Goal: Task Accomplishment & Management: Manage account settings

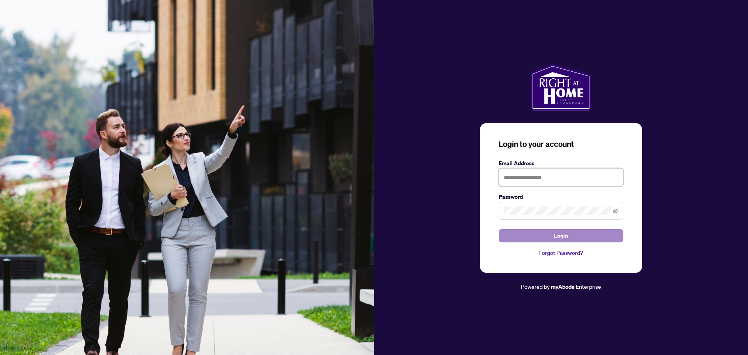
type input "**********"
click at [588, 235] on button "Login" at bounding box center [561, 235] width 125 height 13
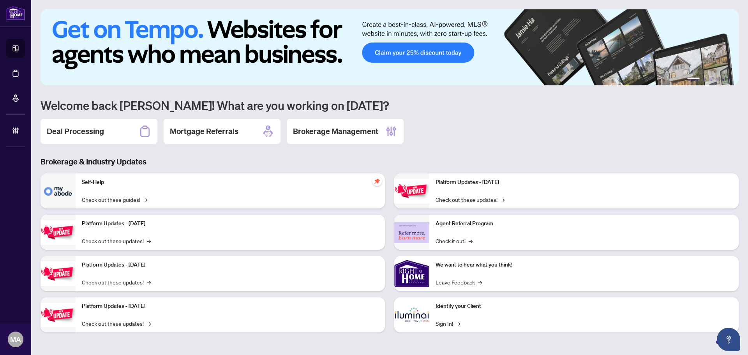
click at [106, 135] on div "Deal Processing" at bounding box center [99, 131] width 117 height 25
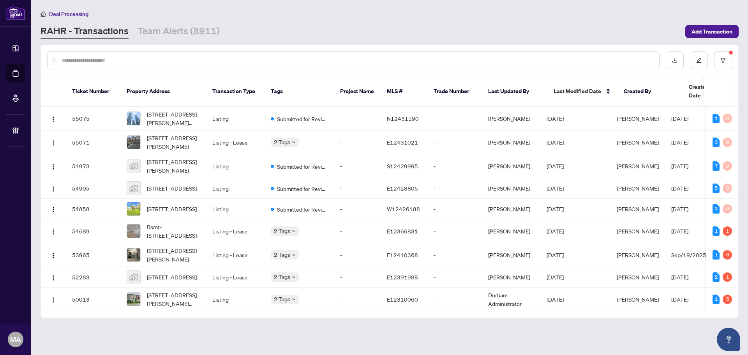
click at [734, 59] on div at bounding box center [389, 60] width 697 height 30
click at [726, 64] on button "button" at bounding box center [723, 60] width 18 height 18
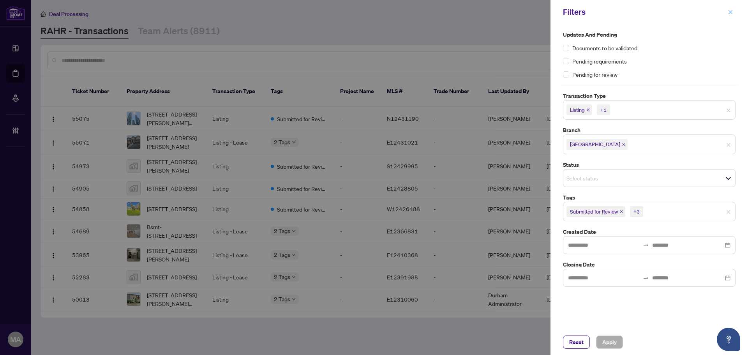
click at [733, 13] on icon "close" at bounding box center [730, 11] width 5 height 5
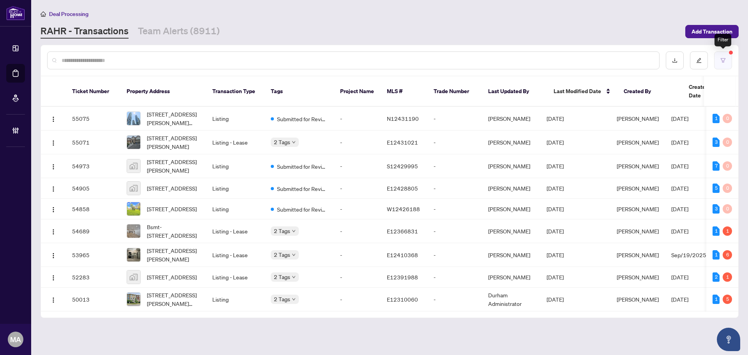
click at [718, 62] on button "button" at bounding box center [723, 60] width 18 height 18
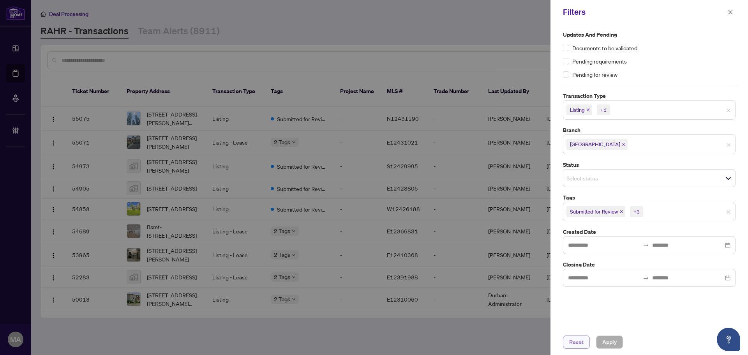
click at [573, 343] on span "Reset" at bounding box center [576, 342] width 14 height 12
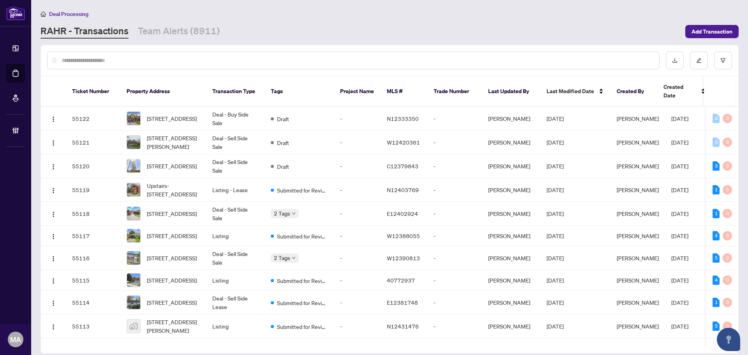
click at [445, 56] on input "text" at bounding box center [357, 60] width 591 height 9
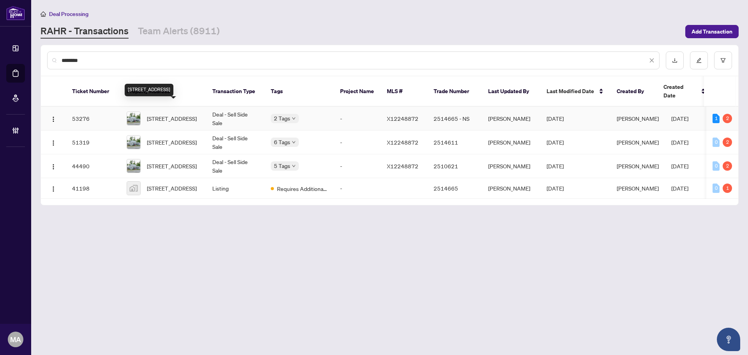
type input "********"
click at [197, 114] on span "20 Ontario St, Kawartha Lakes, Ontario K0M 2J0, Canada" at bounding box center [172, 118] width 50 height 9
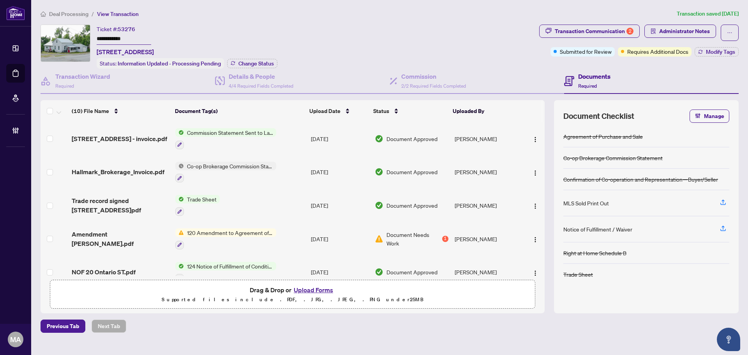
click at [124, 231] on td "Amendment Pamela Smith.pdf" at bounding box center [121, 238] width 104 height 33
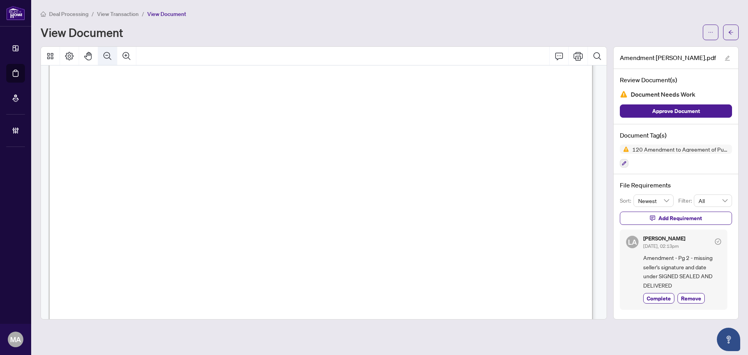
click at [105, 53] on icon "Zoom Out" at bounding box center [107, 55] width 9 height 9
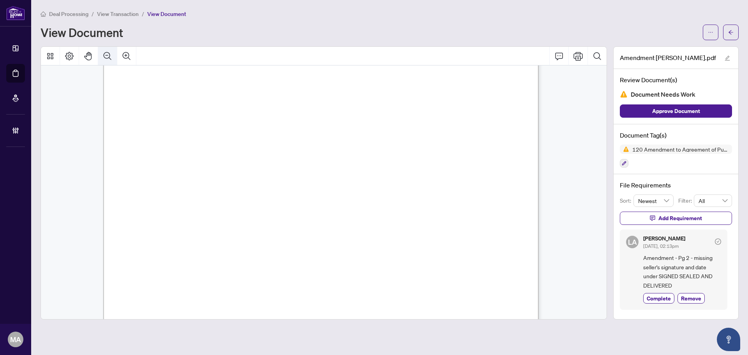
click at [105, 53] on icon "Zoom Out" at bounding box center [107, 55] width 9 height 9
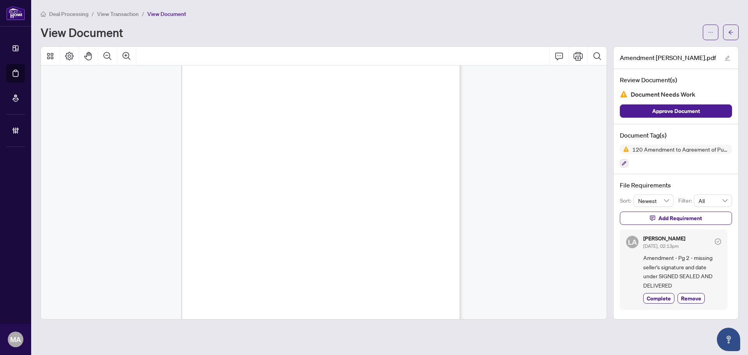
scroll to position [492, 0]
click at [734, 36] on button "button" at bounding box center [731, 33] width 16 height 16
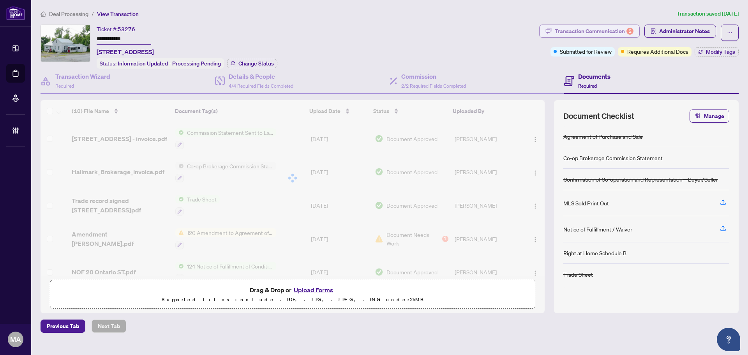
click at [614, 28] on div "Transaction Communication 2" at bounding box center [594, 31] width 79 height 12
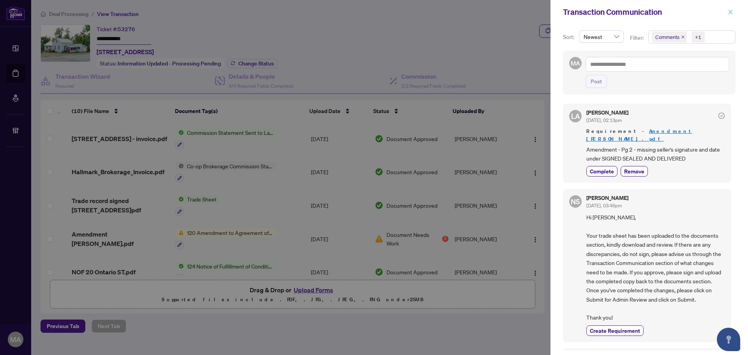
click at [728, 12] on icon "close" at bounding box center [730, 11] width 5 height 5
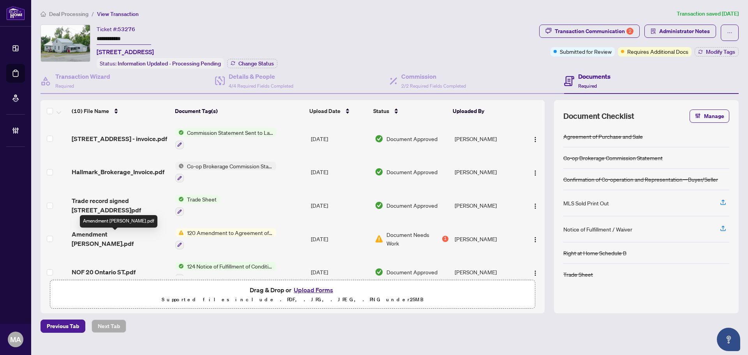
click at [156, 234] on span "Amendment Pamela Smith.pdf" at bounding box center [120, 238] width 97 height 19
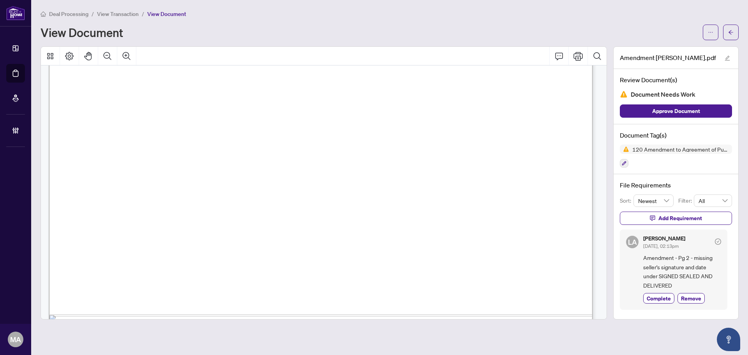
scroll to position [390, 0]
click at [113, 57] on button "Zoom Out" at bounding box center [107, 56] width 19 height 19
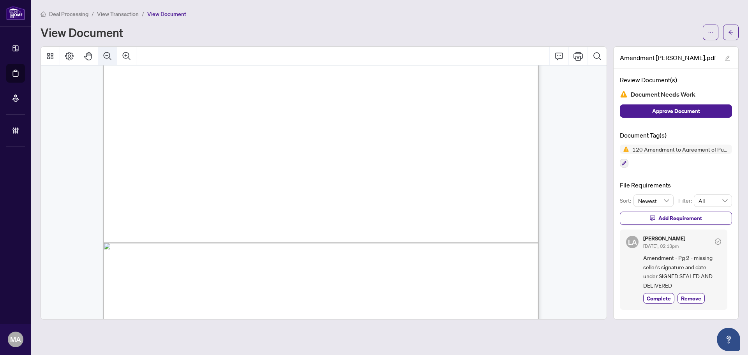
click at [113, 57] on button "Zoom Out" at bounding box center [107, 56] width 19 height 19
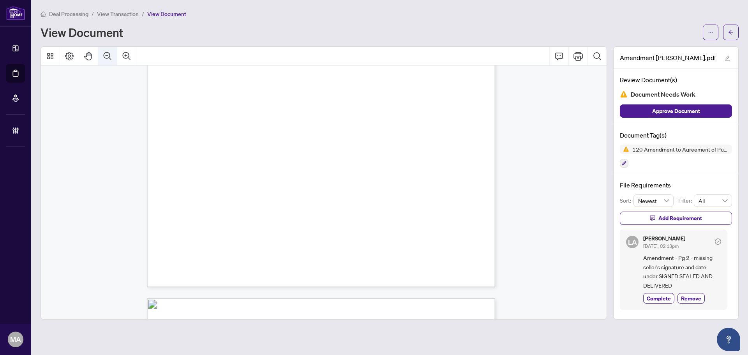
click at [113, 57] on button "Zoom Out" at bounding box center [107, 56] width 19 height 19
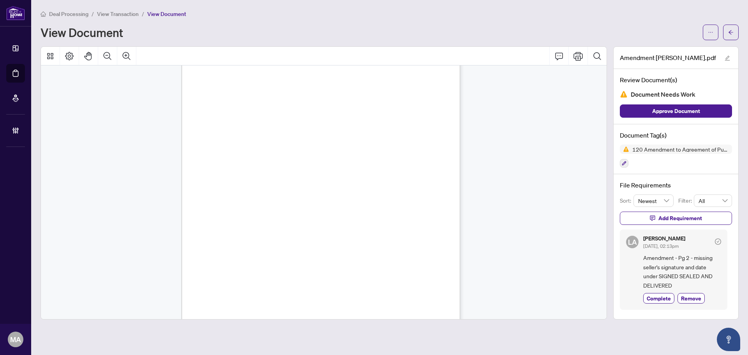
scroll to position [492, 0]
click at [714, 37] on button "button" at bounding box center [711, 33] width 16 height 16
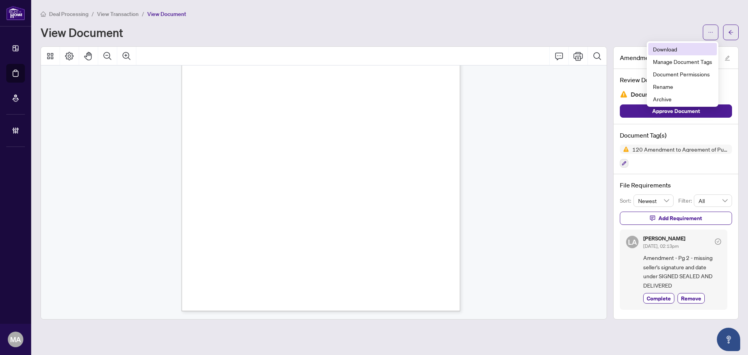
click at [681, 54] on li "Download" at bounding box center [682, 49] width 69 height 12
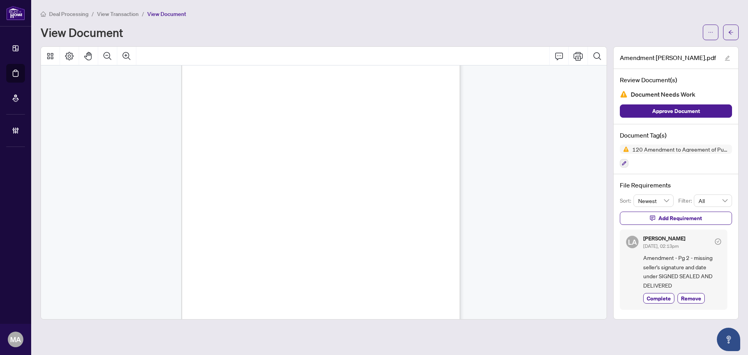
scroll to position [453, 0]
click at [732, 37] on span "button" at bounding box center [730, 32] width 5 height 12
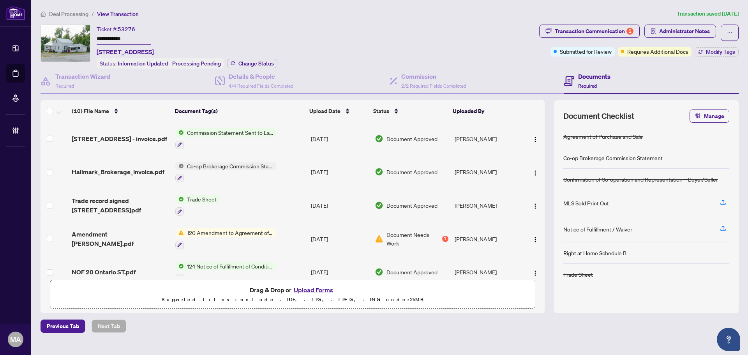
click at [81, 12] on span "Deal Processing" at bounding box center [68, 14] width 39 height 7
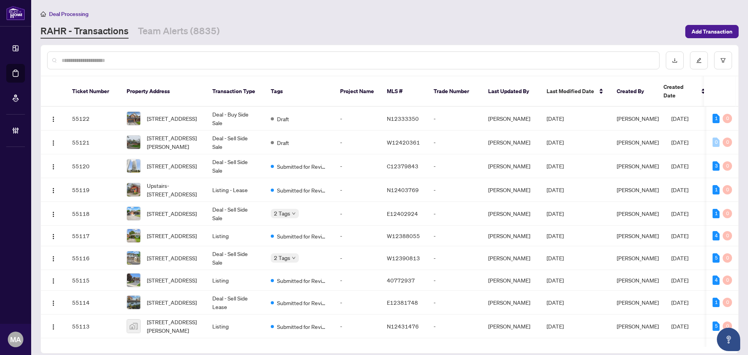
click at [379, 61] on input "text" at bounding box center [357, 60] width 591 height 9
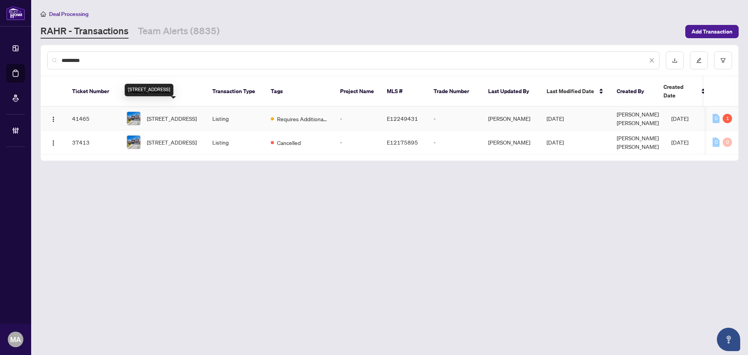
type input "*********"
click at [194, 114] on span "148 Brookhouse Dr, Clarington, Ontario L1B 1N9, Canada" at bounding box center [172, 118] width 50 height 9
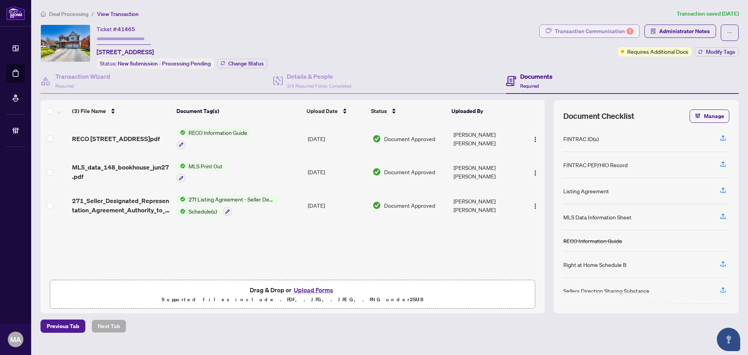
click at [593, 33] on div "Transaction Communication 1" at bounding box center [594, 31] width 79 height 12
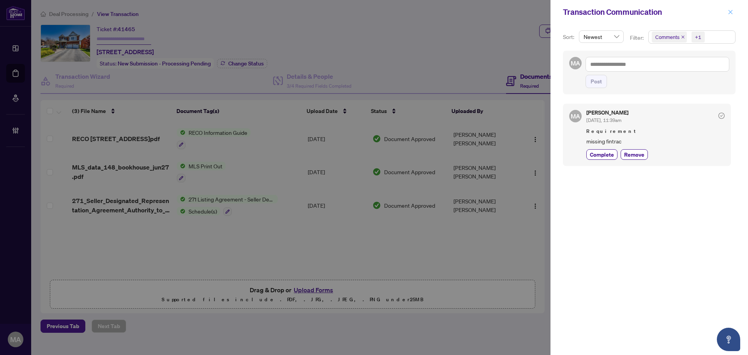
click at [733, 11] on button "button" at bounding box center [730, 11] width 10 height 9
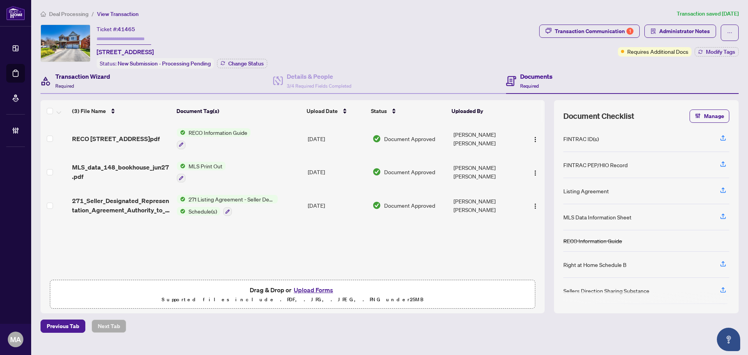
click at [95, 80] on div "Transaction Wizard Required" at bounding box center [82, 81] width 55 height 18
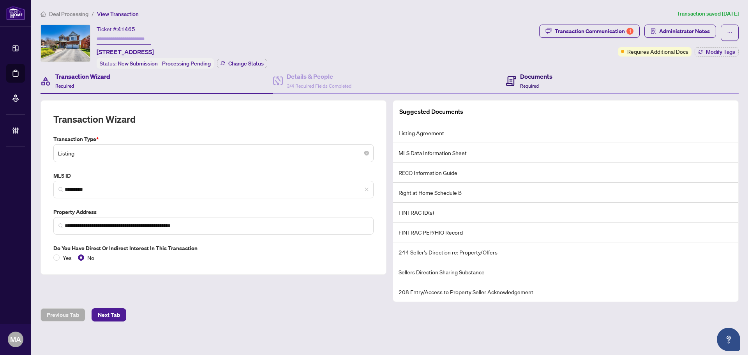
click at [525, 76] on h4 "Documents" at bounding box center [536, 76] width 32 height 9
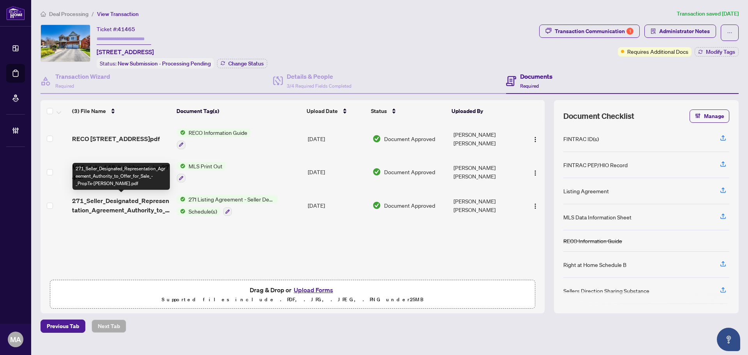
click at [139, 206] on span "271_Seller_Designated_Representation_Agreement_Authority_to_Offer_for_Sale_-_Pr…" at bounding box center [121, 205] width 99 height 19
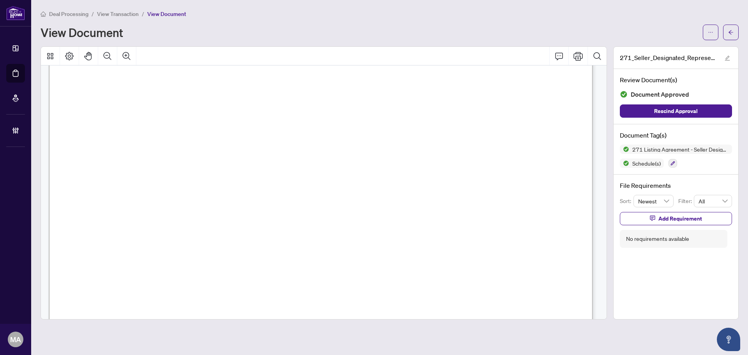
scroll to position [78, 0]
click at [75, 12] on span "Deal Processing" at bounding box center [68, 14] width 39 height 7
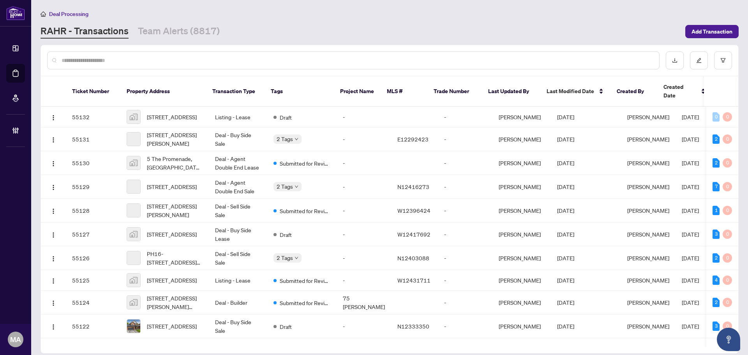
click at [124, 61] on input "text" at bounding box center [357, 60] width 591 height 9
paste input "*****"
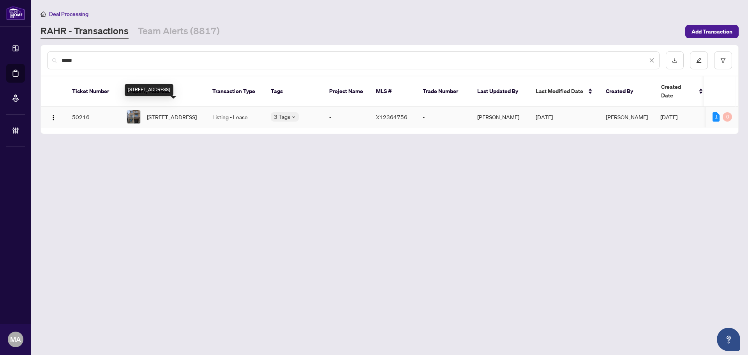
type input "*****"
click at [164, 113] on span "12 Feather Rd, Welland, Ontario L3B 0P3, Canada" at bounding box center [172, 117] width 50 height 9
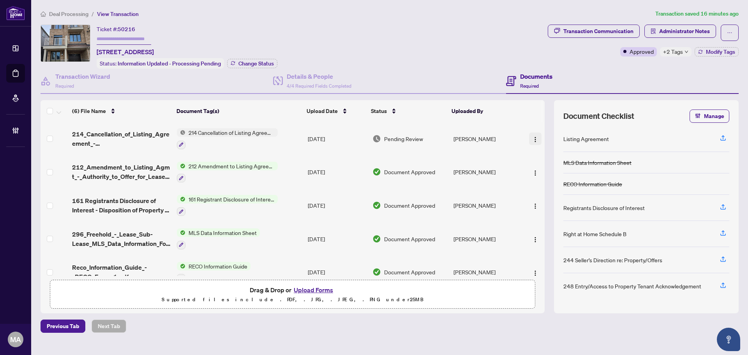
click at [532, 139] on img "button" at bounding box center [535, 139] width 6 height 6
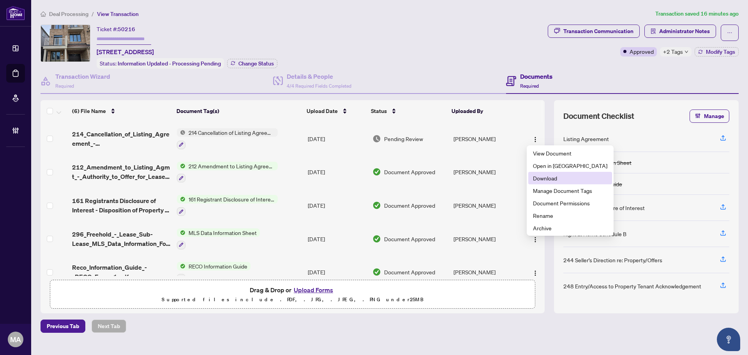
click at [571, 180] on span "Download" at bounding box center [570, 178] width 74 height 9
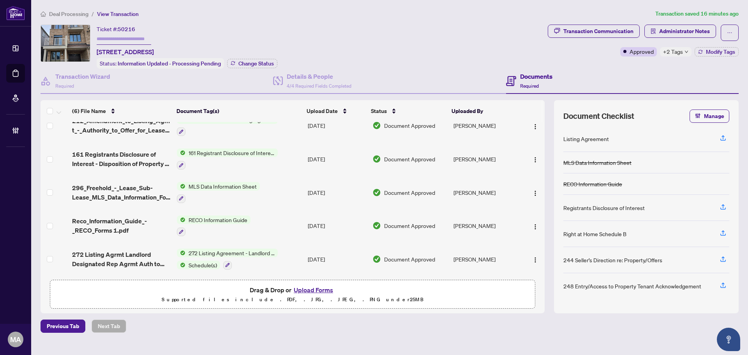
scroll to position [48, 0]
click at [120, 254] on span "272 Listing Agrmt Landlord Designated Rep Agrmt Auth to Offer for Lease - PropT…" at bounding box center [121, 258] width 99 height 19
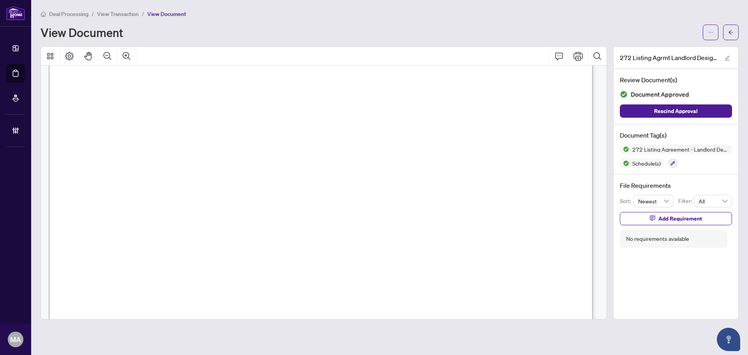
scroll to position [39, 0]
click at [734, 35] on button "button" at bounding box center [731, 33] width 16 height 16
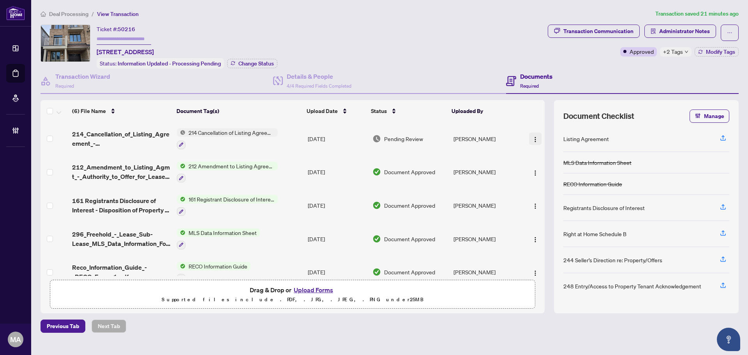
click at [535, 138] on img "button" at bounding box center [535, 139] width 6 height 6
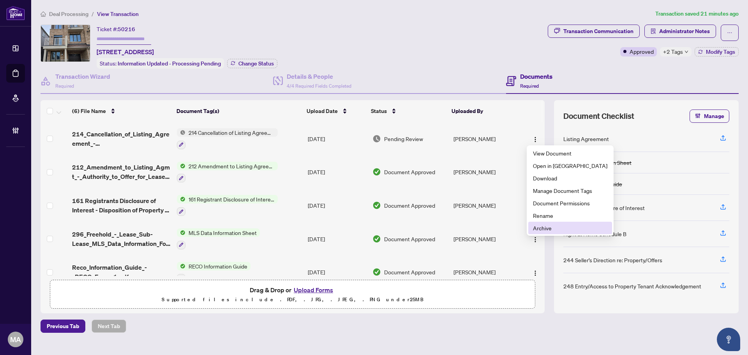
click at [535, 229] on span "Archive" at bounding box center [570, 228] width 74 height 9
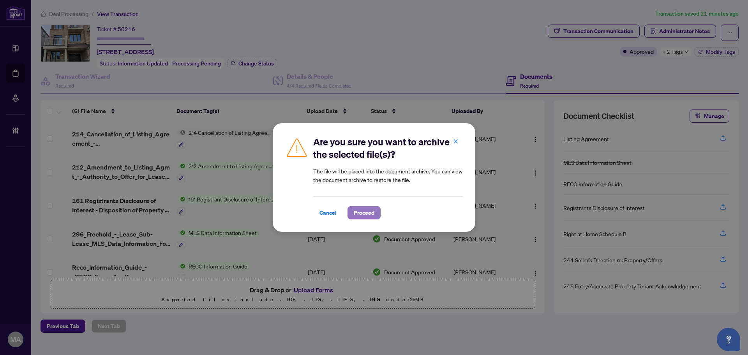
click at [364, 212] on span "Proceed" at bounding box center [364, 212] width 21 height 12
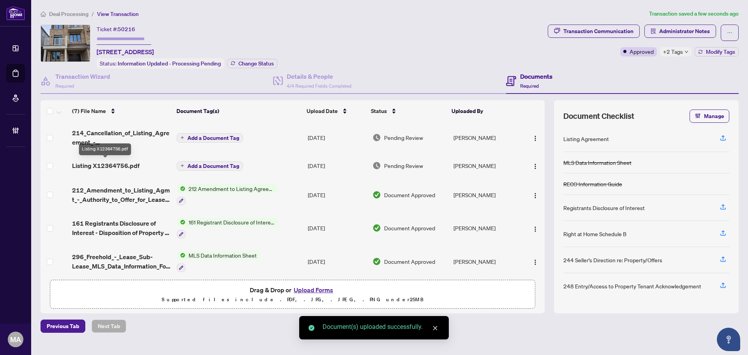
click at [97, 164] on span "Listing X12364756.pdf" at bounding box center [105, 165] width 67 height 9
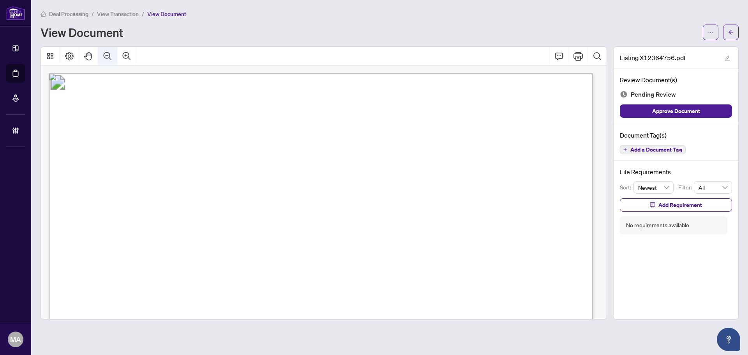
click at [111, 53] on icon "Zoom Out" at bounding box center [107, 55] width 9 height 9
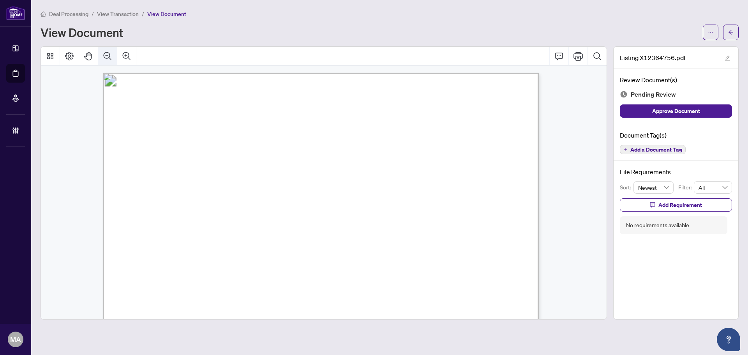
click at [111, 53] on icon "Zoom Out" at bounding box center [107, 55] width 9 height 9
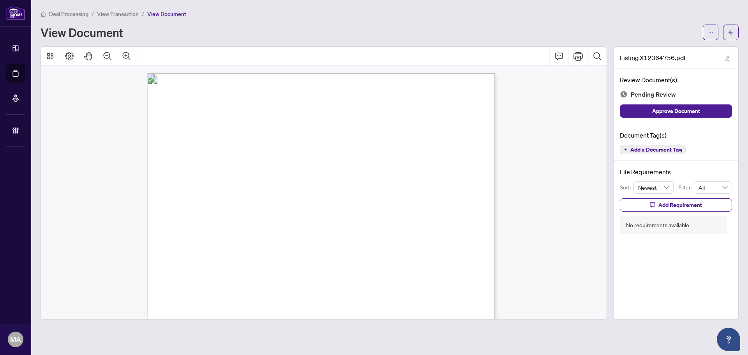
click at [653, 147] on span "Add a Document Tag" at bounding box center [656, 149] width 52 height 5
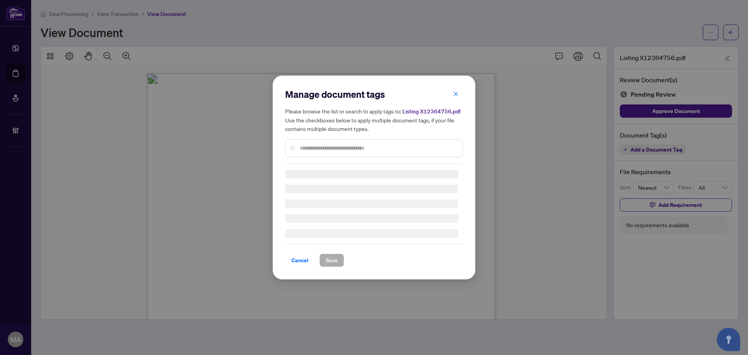
click at [327, 152] on div "Manage document tags Please browse the list or search to apply tags to: Listing…" at bounding box center [374, 177] width 178 height 179
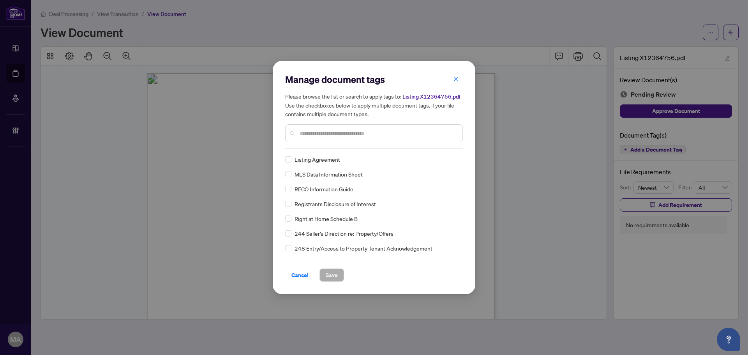
click at [327, 128] on div at bounding box center [374, 133] width 178 height 18
click at [327, 133] on input "text" at bounding box center [378, 133] width 157 height 9
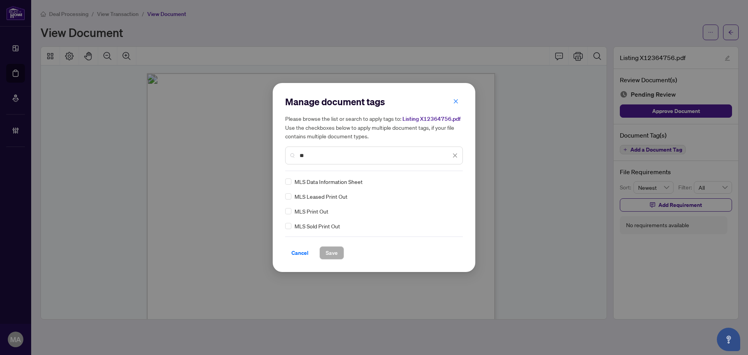
type input "**"
drag, startPoint x: 456, startPoint y: 178, endPoint x: 400, endPoint y: 241, distance: 84.7
click at [450, 184] on div at bounding box center [450, 182] width 15 height 8
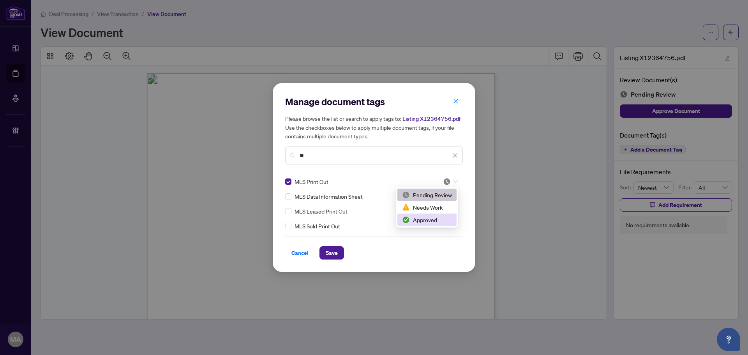
click at [421, 223] on div "Approved" at bounding box center [427, 219] width 50 height 9
click at [340, 252] on button "Save" at bounding box center [331, 252] width 25 height 13
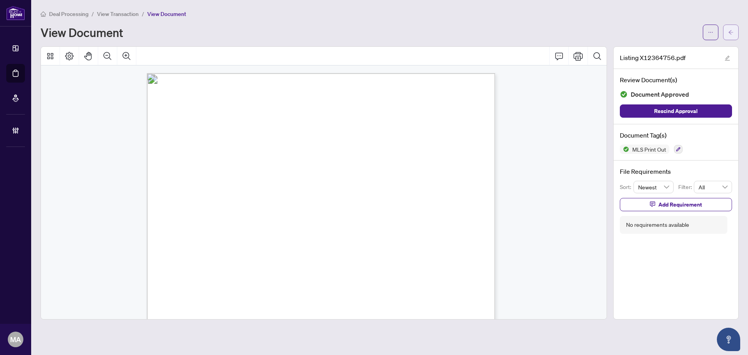
click at [735, 32] on button "button" at bounding box center [731, 33] width 16 height 16
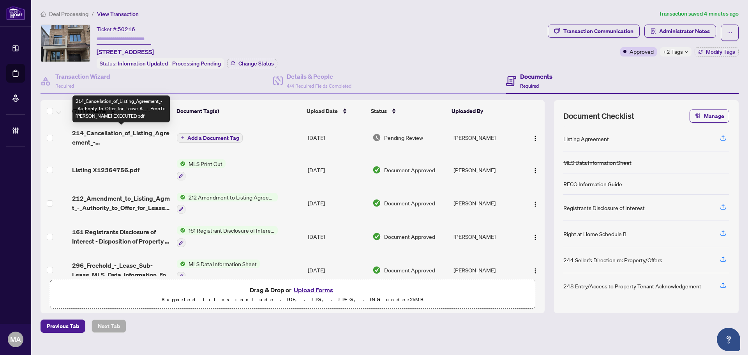
click at [127, 130] on span "214_Cancellation_of_Listing_Agreement_-_Authority_to_Offer_for_Lease_A__-_PropT…" at bounding box center [121, 137] width 99 height 19
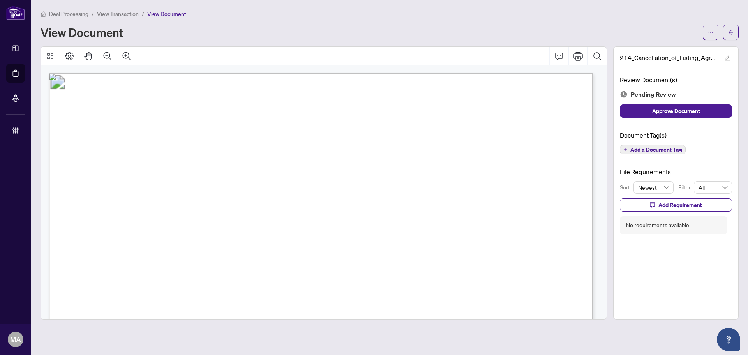
click at [636, 153] on button "Add a Document Tag" at bounding box center [653, 149] width 66 height 9
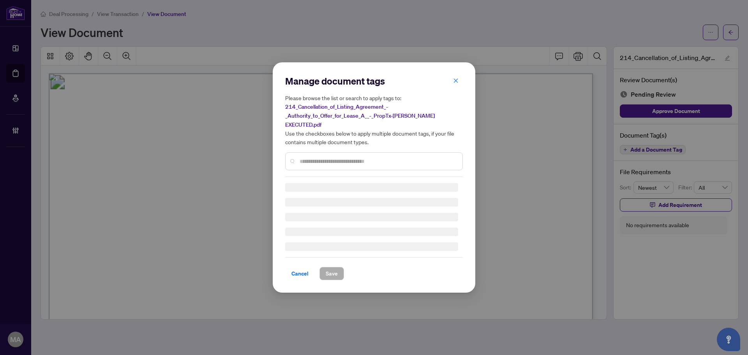
click at [419, 160] on input "text" at bounding box center [378, 161] width 157 height 9
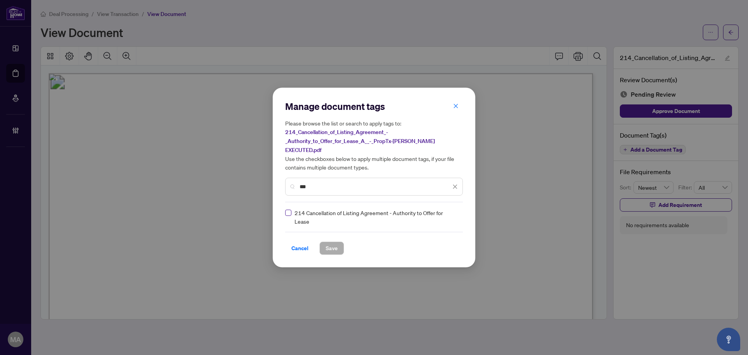
type input "***"
click at [444, 213] on img at bounding box center [447, 217] width 8 height 8
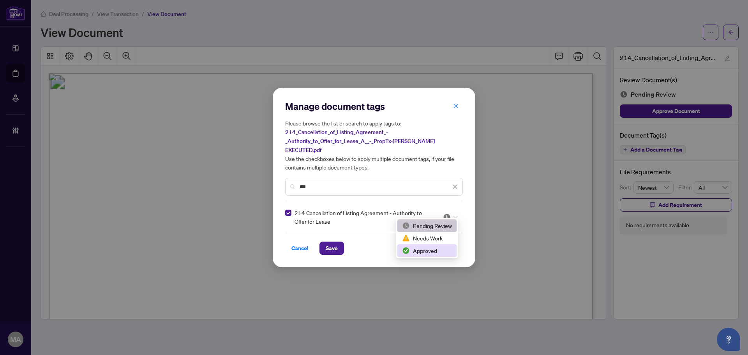
click at [418, 248] on div "Approved" at bounding box center [427, 250] width 50 height 9
click at [335, 243] on span "Save" at bounding box center [332, 248] width 12 height 12
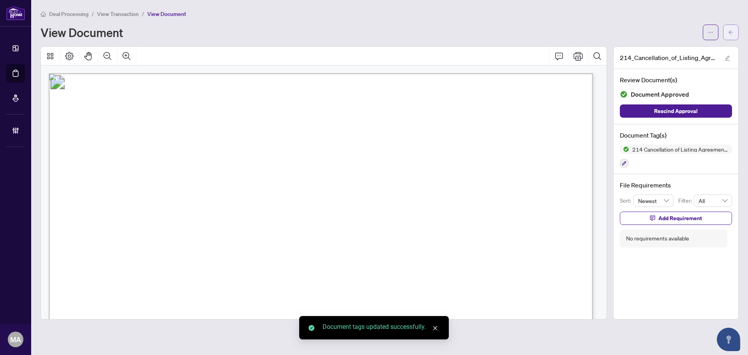
click at [729, 27] on span "button" at bounding box center [730, 32] width 5 height 12
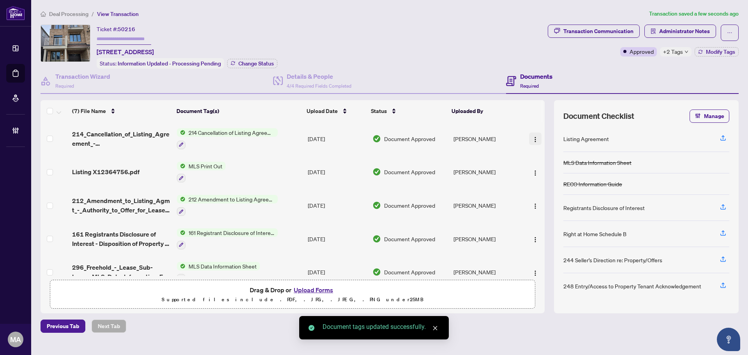
click at [532, 135] on span "button" at bounding box center [535, 138] width 6 height 9
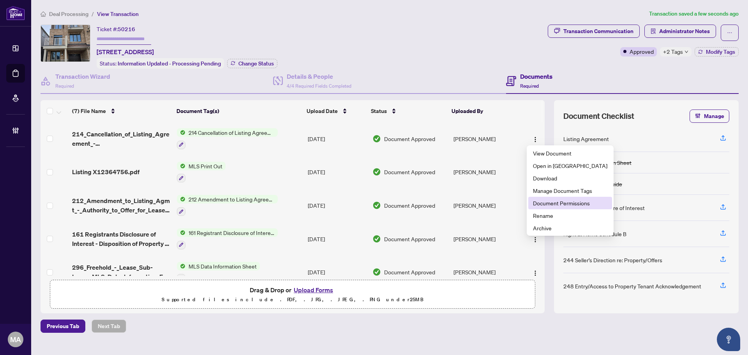
click at [538, 201] on span "Document Permissions" at bounding box center [570, 203] width 74 height 9
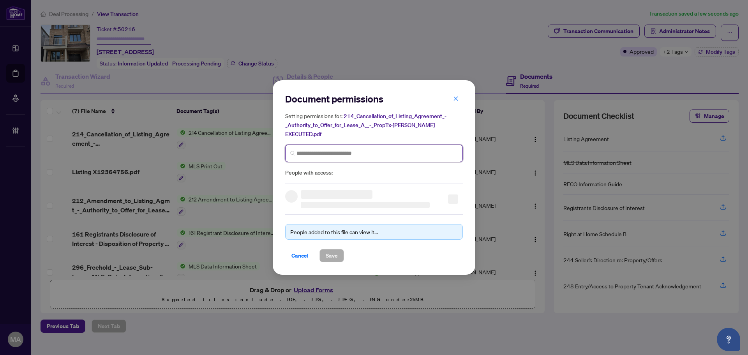
drag, startPoint x: 421, startPoint y: 145, endPoint x: 420, endPoint y: 149, distance: 4.3
click at [420, 149] on input "search" at bounding box center [376, 153] width 161 height 8
type input "*****"
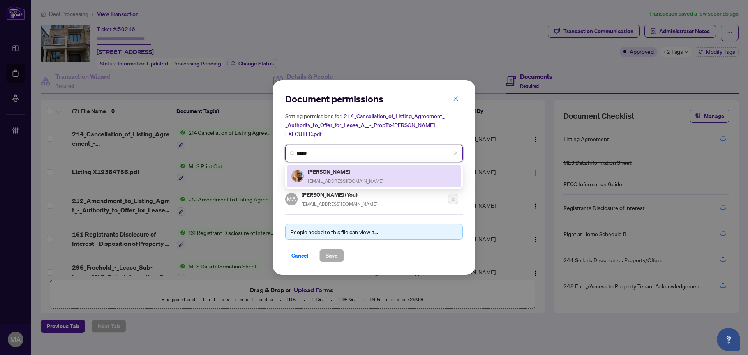
click at [346, 169] on h5 "[PERSON_NAME]" at bounding box center [346, 171] width 76 height 9
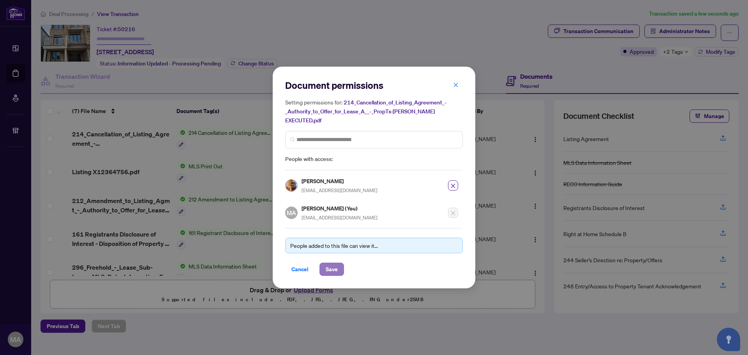
click at [335, 263] on span "Save" at bounding box center [332, 269] width 12 height 12
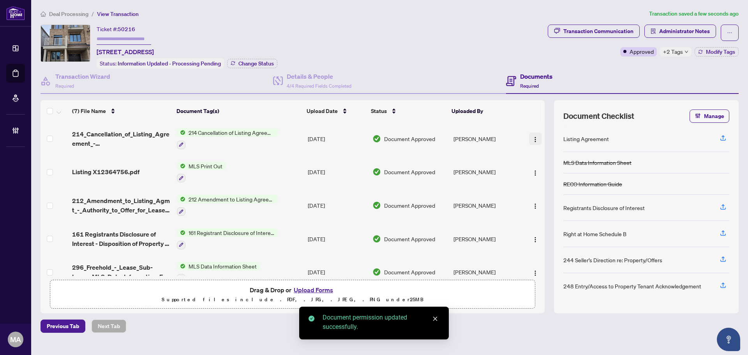
click at [532, 134] on span "button" at bounding box center [535, 138] width 6 height 9
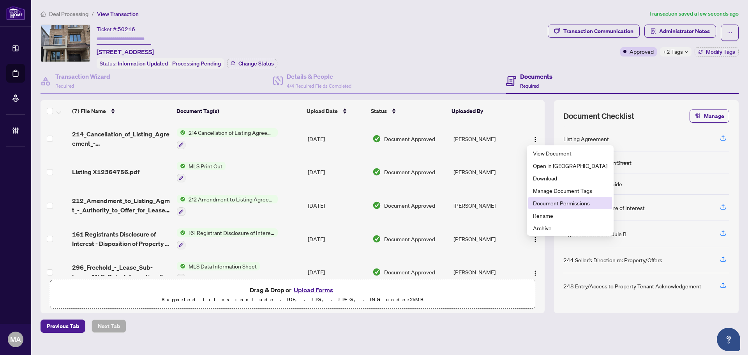
click at [536, 204] on span "Document Permissions" at bounding box center [570, 203] width 74 height 9
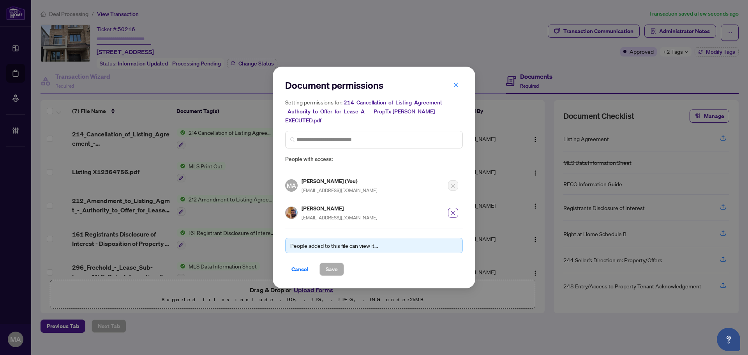
click at [450, 210] on icon "close" at bounding box center [452, 212] width 5 height 5
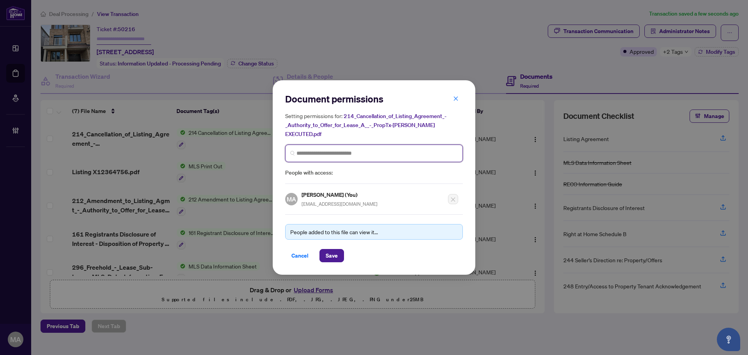
click at [401, 149] on input "search" at bounding box center [376, 153] width 161 height 8
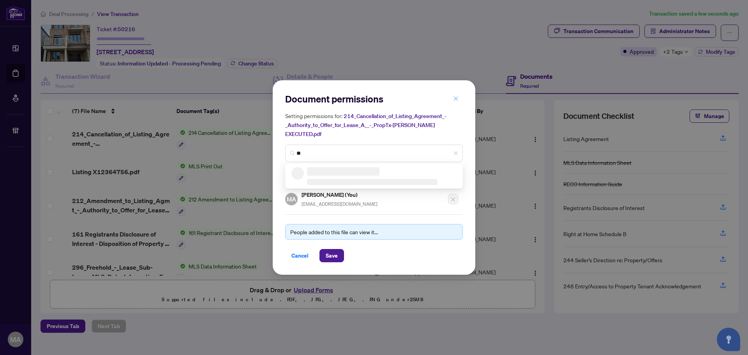
click at [459, 104] on button "button" at bounding box center [456, 98] width 16 height 13
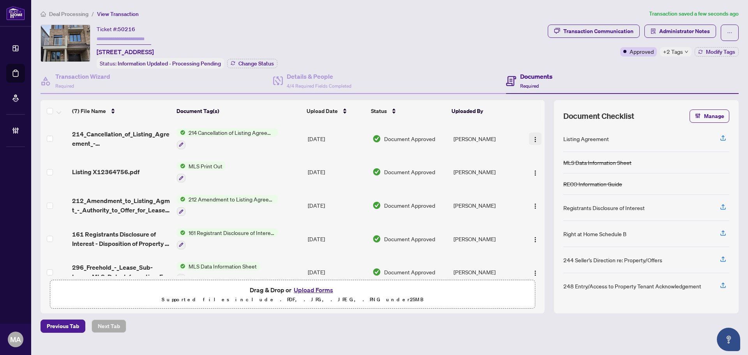
click at [529, 139] on button "button" at bounding box center [535, 138] width 12 height 12
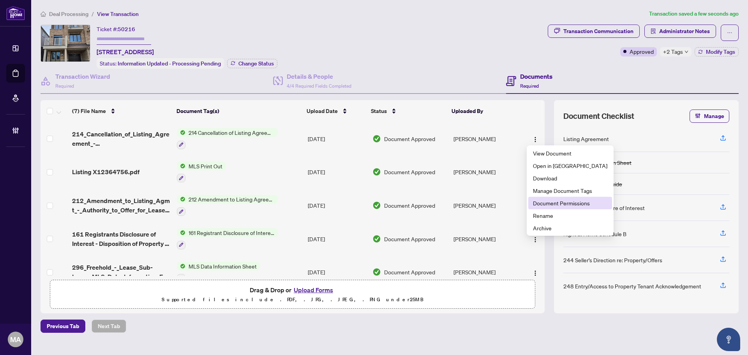
click at [543, 205] on span "Document Permissions" at bounding box center [570, 203] width 74 height 9
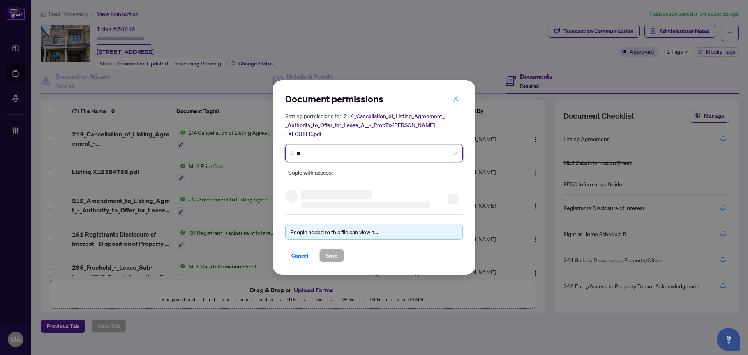
click at [341, 149] on input "**" at bounding box center [376, 153] width 161 height 8
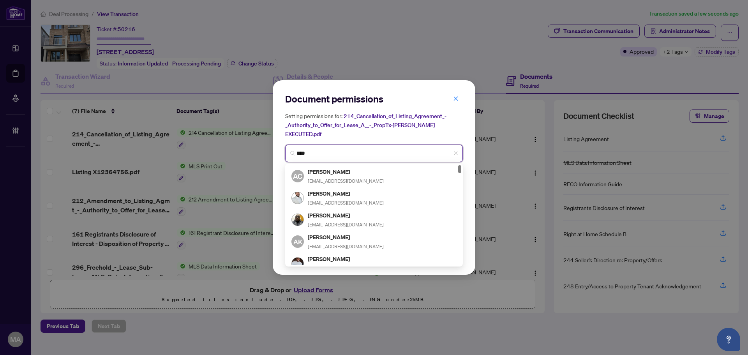
type input "*****"
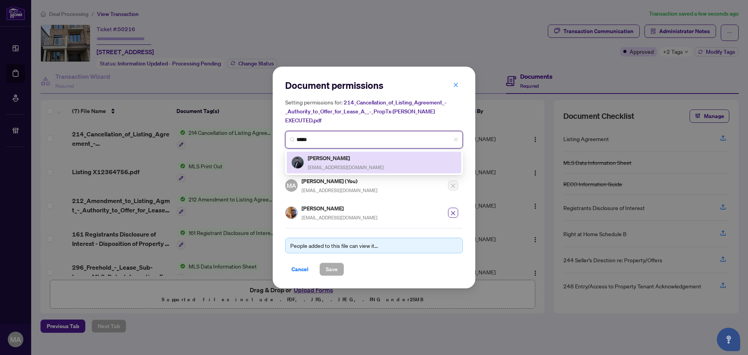
click at [366, 160] on div "Kajen Thevendranathan kajendrant@gmail.com" at bounding box center [346, 162] width 76 height 18
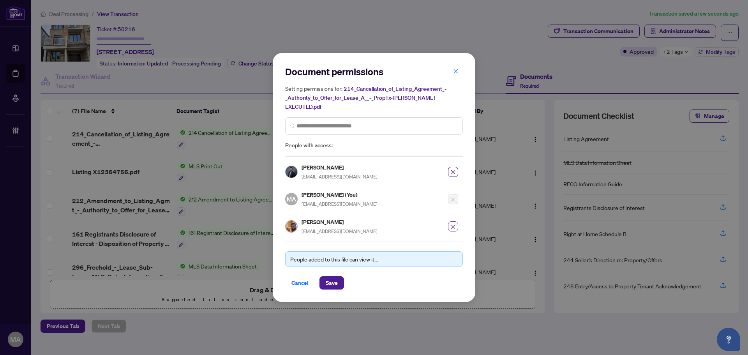
click at [454, 224] on icon "close" at bounding box center [452, 226] width 5 height 5
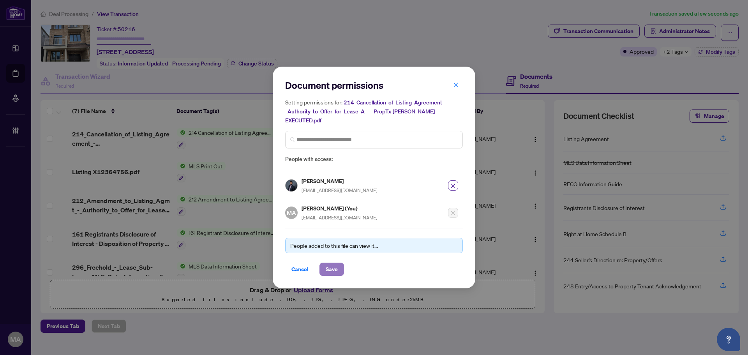
click at [331, 266] on span "Save" at bounding box center [332, 269] width 12 height 12
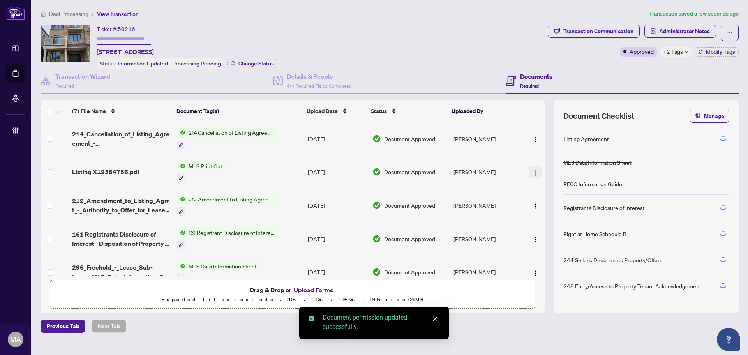
click at [535, 172] on img "button" at bounding box center [535, 173] width 6 height 6
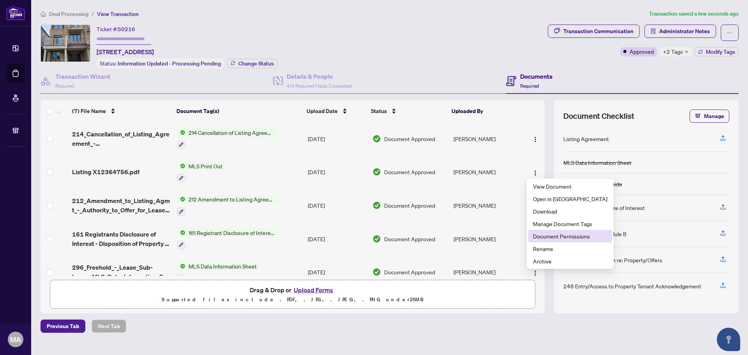
click at [562, 236] on span "Document Permissions" at bounding box center [570, 236] width 74 height 9
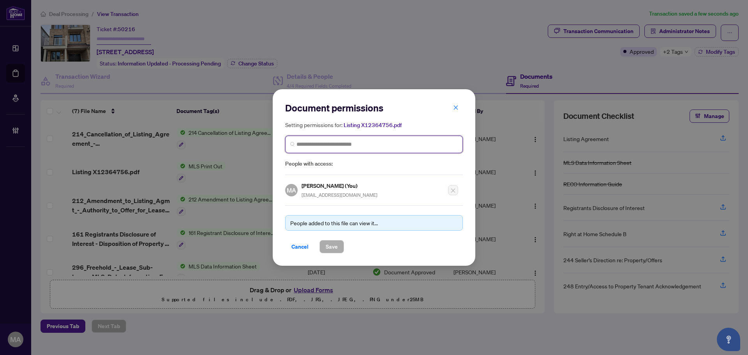
click at [401, 145] on input "search" at bounding box center [376, 144] width 161 height 8
type input "*****"
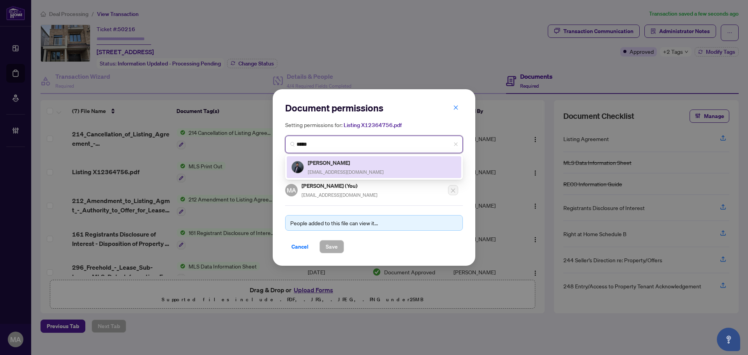
click at [345, 158] on h5 "Kajen Thevendranathan" at bounding box center [346, 162] width 76 height 9
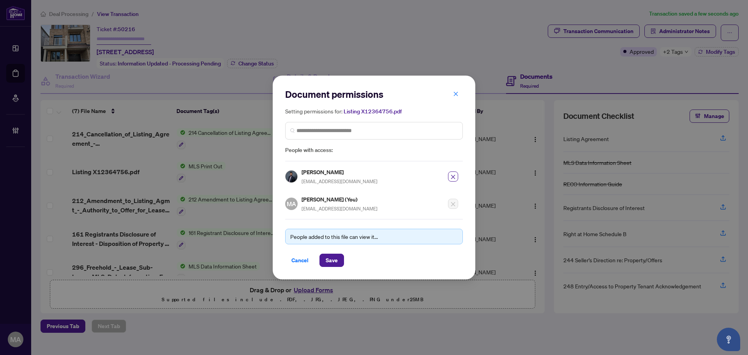
drag, startPoint x: 339, startPoint y: 263, endPoint x: 346, endPoint y: 248, distance: 17.1
click at [339, 262] on button "Save" at bounding box center [331, 260] width 25 height 13
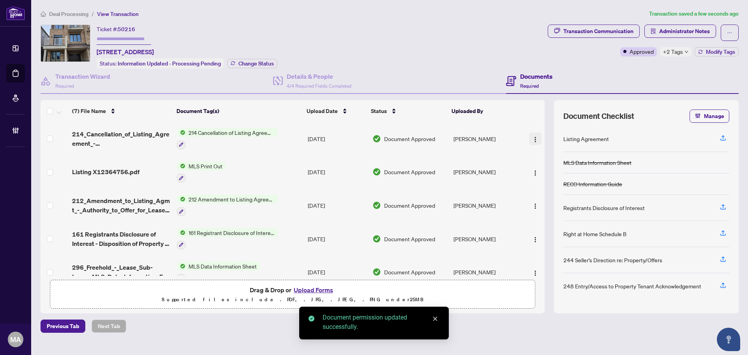
click at [532, 138] on img "button" at bounding box center [535, 139] width 6 height 6
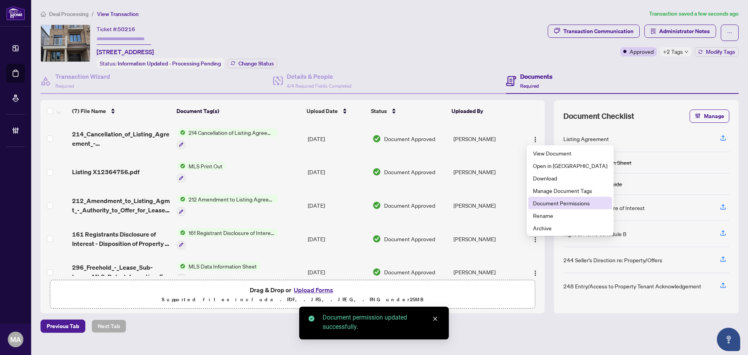
click at [551, 198] on li "Document Permissions" at bounding box center [570, 203] width 84 height 12
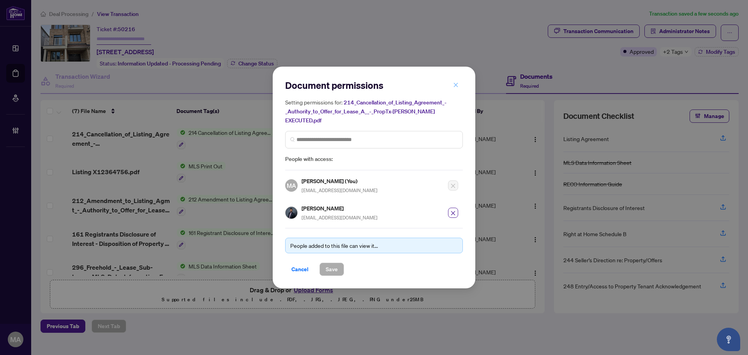
click at [455, 88] on icon "close" at bounding box center [455, 84] width 5 height 5
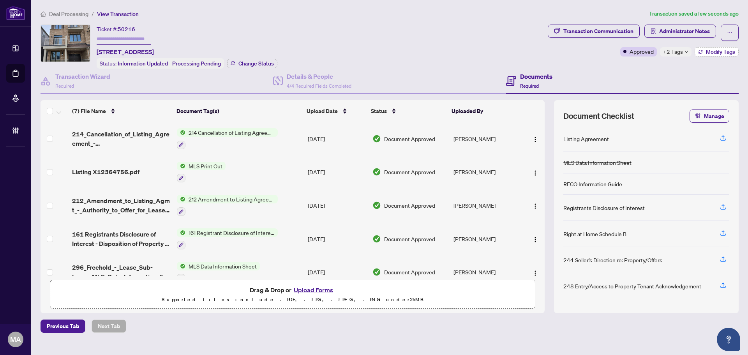
click at [711, 53] on span "Modify Tags" at bounding box center [720, 51] width 29 height 5
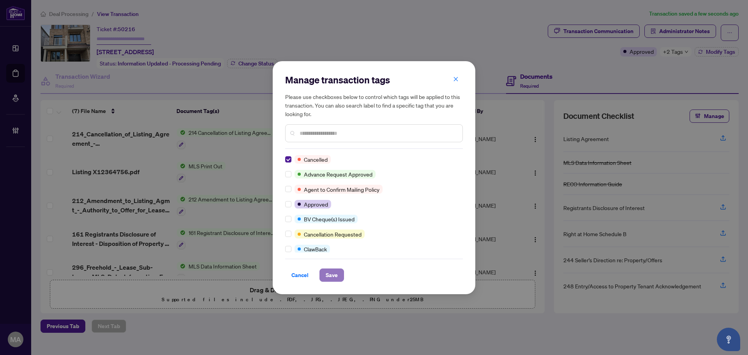
click at [337, 275] on span "Save" at bounding box center [332, 275] width 12 height 12
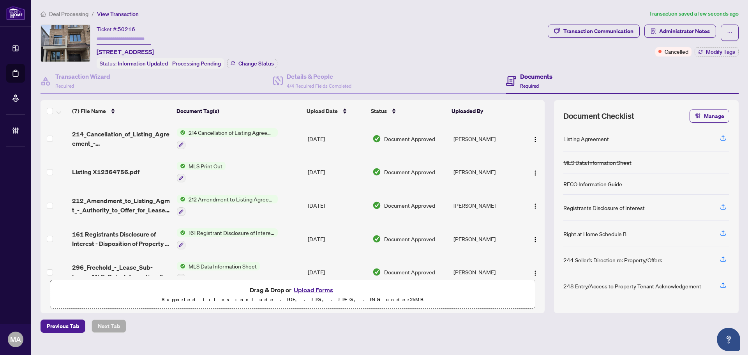
click at [65, 14] on span "Deal Processing" at bounding box center [68, 14] width 39 height 7
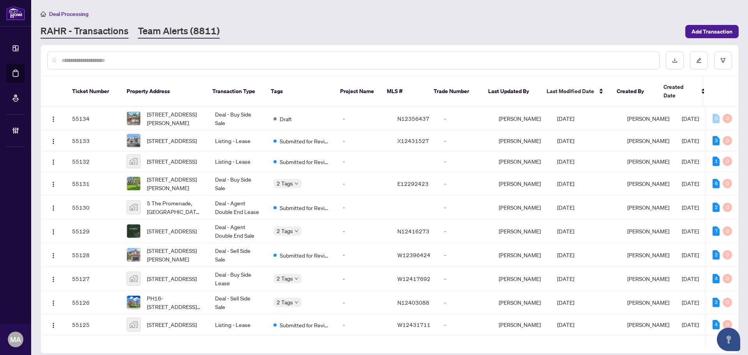
click at [191, 28] on link "Team Alerts (8811)" at bounding box center [179, 32] width 82 height 14
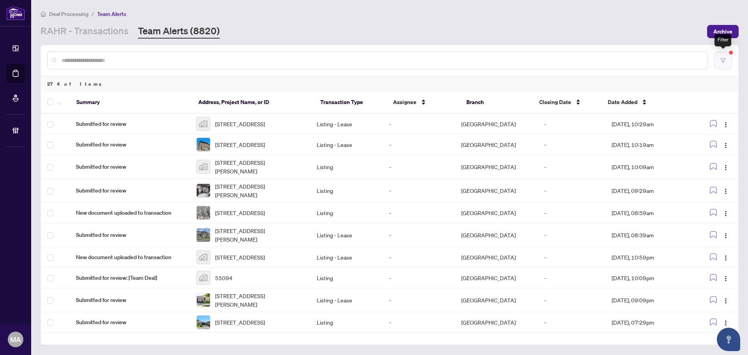
click at [726, 61] on button "button" at bounding box center [723, 60] width 18 height 18
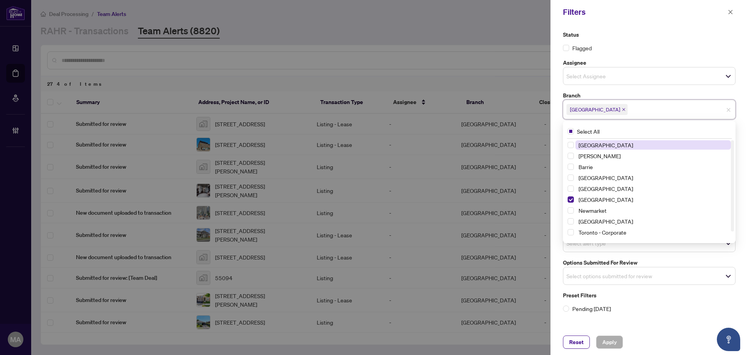
click at [629, 109] on input "search" at bounding box center [656, 109] width 55 height 9
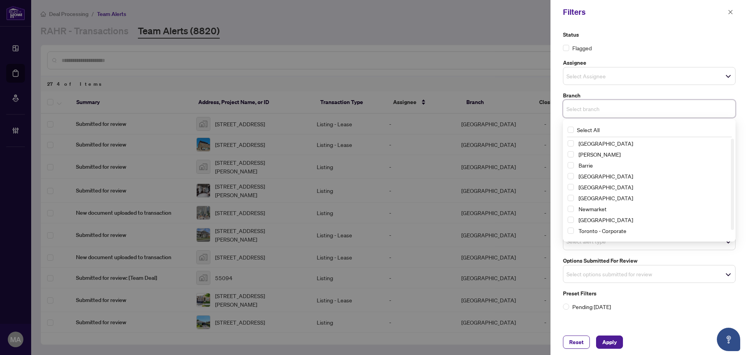
click at [574, 189] on div "[GEOGRAPHIC_DATA]" at bounding box center [649, 186] width 163 height 9
click at [570, 188] on span "Select Durham" at bounding box center [571, 187] width 6 height 6
click at [629, 46] on div "Flagged" at bounding box center [649, 48] width 173 height 9
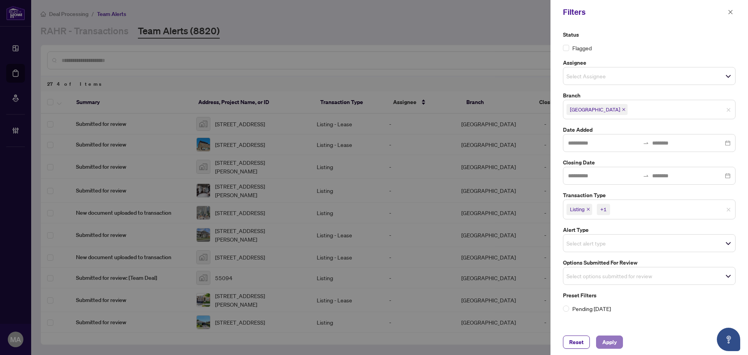
click at [610, 345] on span "Apply" at bounding box center [609, 342] width 14 height 12
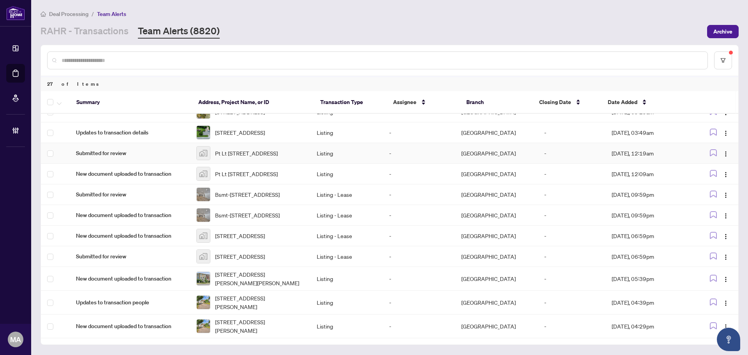
scroll to position [414, 0]
click at [61, 104] on icon "button" at bounding box center [59, 103] width 5 height 3
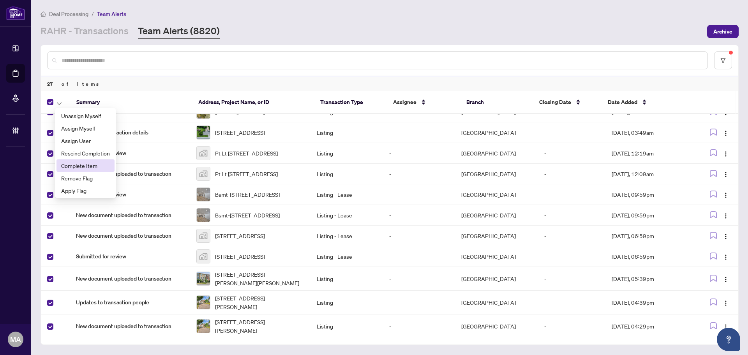
click at [77, 168] on span "Complete Item" at bounding box center [85, 165] width 49 height 9
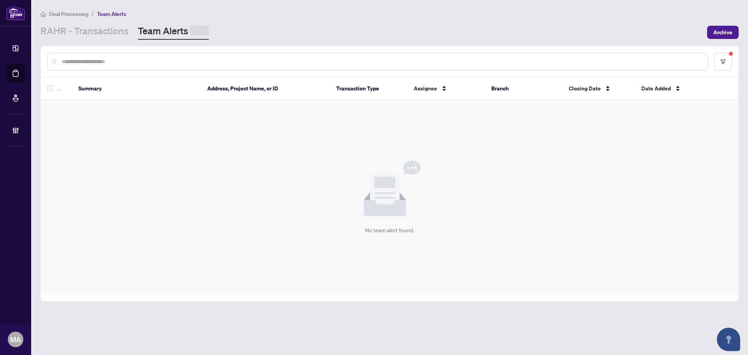
scroll to position [0, 0]
click at [117, 34] on link "RAHR - Transactions" at bounding box center [85, 32] width 88 height 14
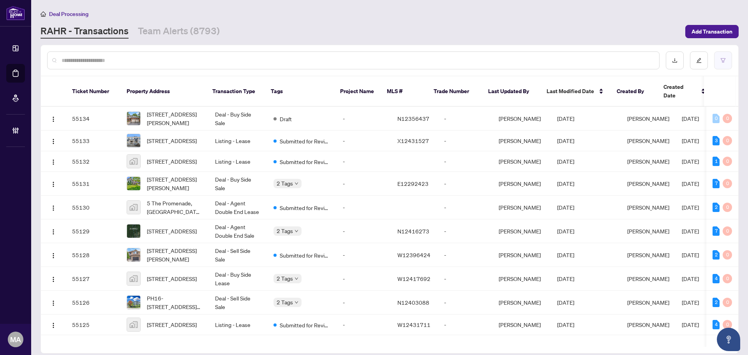
click at [723, 58] on icon "filter" at bounding box center [722, 60] width 5 height 5
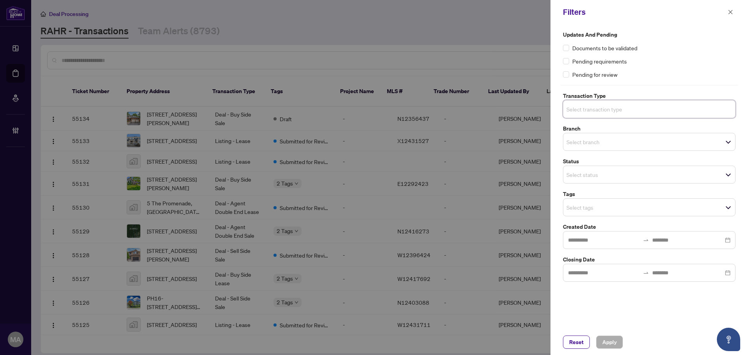
click at [591, 107] on input "search" at bounding box center [593, 108] width 55 height 9
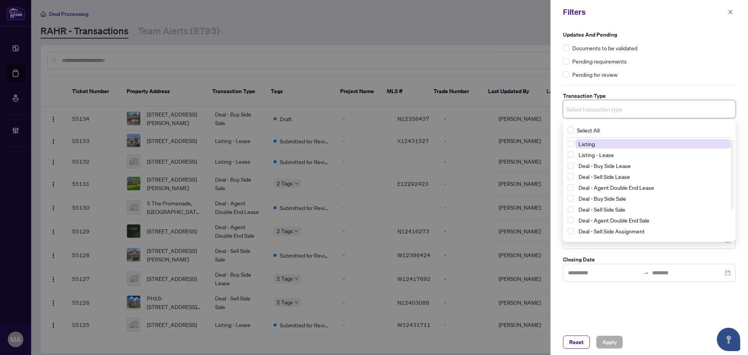
click at [582, 145] on span "Listing" at bounding box center [586, 143] width 16 height 7
click at [585, 153] on span "Listing - Lease" at bounding box center [595, 156] width 35 height 7
drag, startPoint x: 662, startPoint y: 89, endPoint x: 622, endPoint y: 122, distance: 52.3
click at [662, 88] on div "Updates and Pending Documents to be validated Pending requirements Pending for …" at bounding box center [649, 156] width 177 height 253
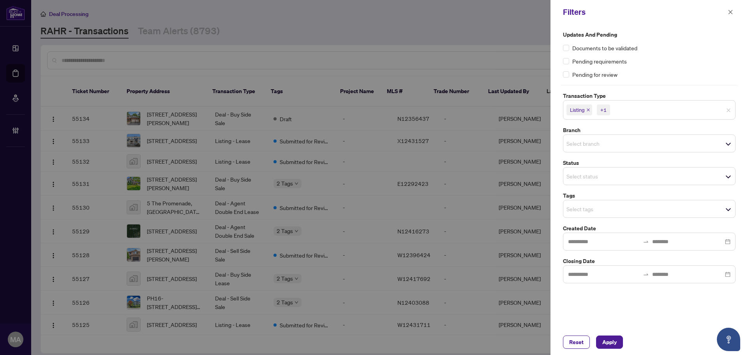
click at [599, 142] on input "search" at bounding box center [593, 143] width 55 height 9
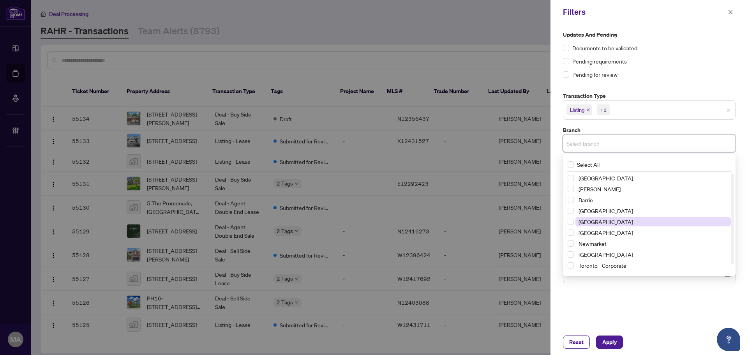
click at [612, 219] on span "[GEOGRAPHIC_DATA]" at bounding box center [652, 221] width 155 height 9
click at [669, 73] on div "Pending for review" at bounding box center [649, 74] width 173 height 9
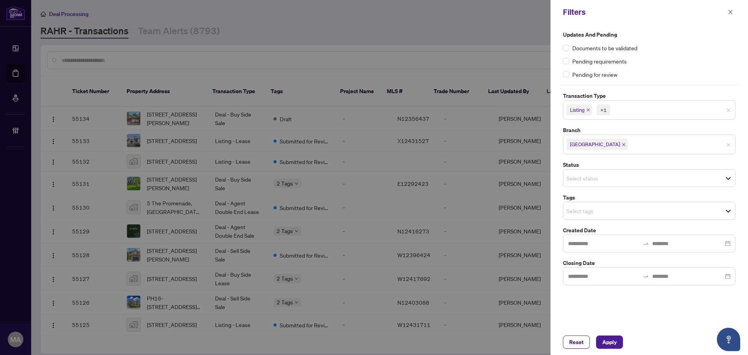
click at [617, 210] on input "search" at bounding box center [593, 210] width 55 height 9
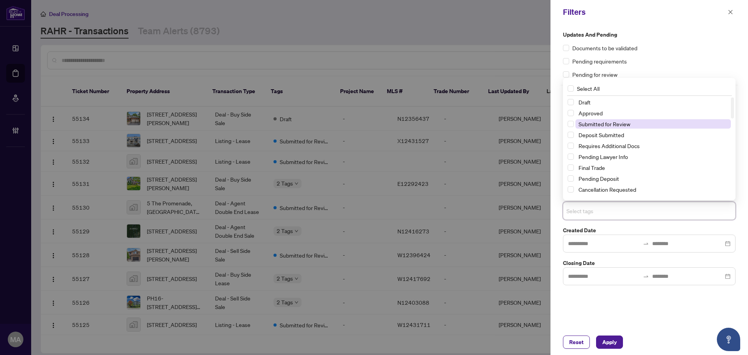
click at [620, 122] on span "Submitted for Review" at bounding box center [604, 123] width 52 height 7
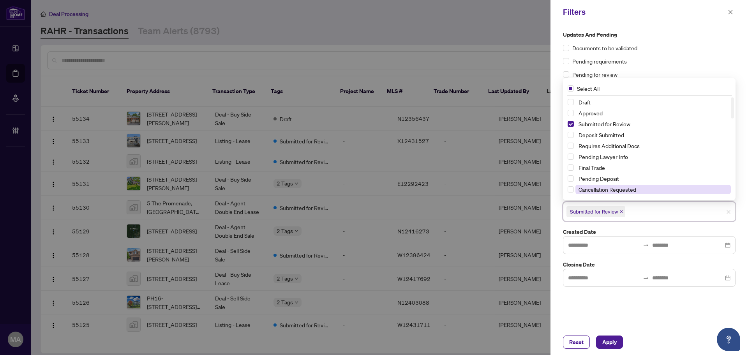
click at [612, 188] on span "Cancellation Requested" at bounding box center [607, 189] width 58 height 7
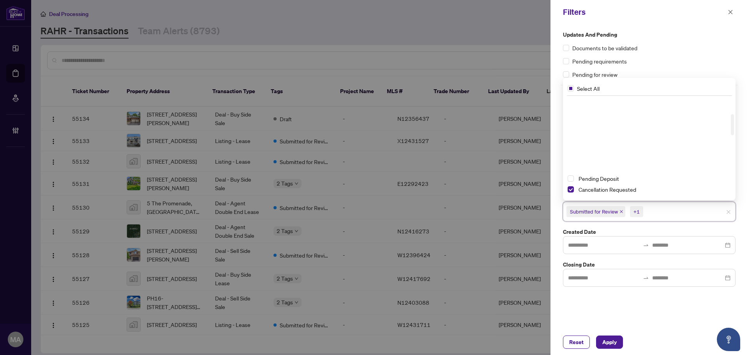
scroll to position [78, 0]
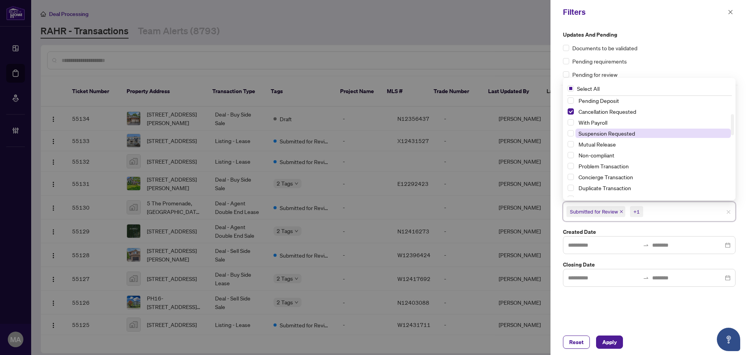
click at [607, 129] on span "Suspension Requested" at bounding box center [652, 133] width 155 height 9
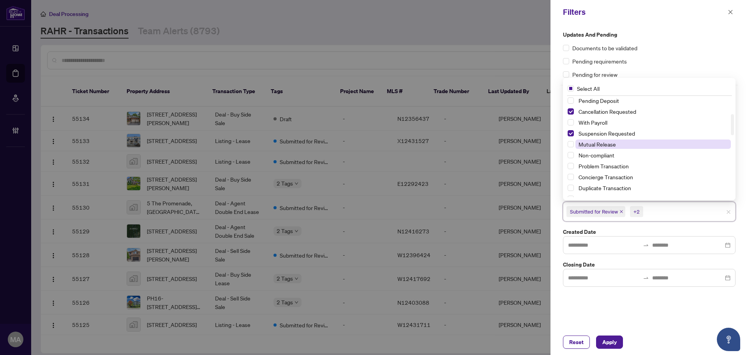
click at [605, 145] on span "Mutual Release" at bounding box center [596, 144] width 37 height 7
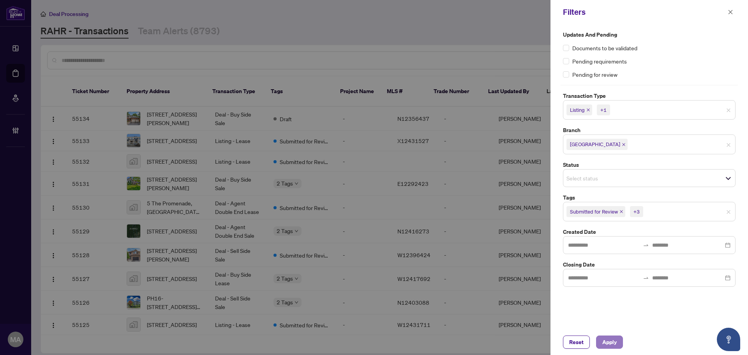
click at [610, 340] on span "Apply" at bounding box center [609, 342] width 14 height 12
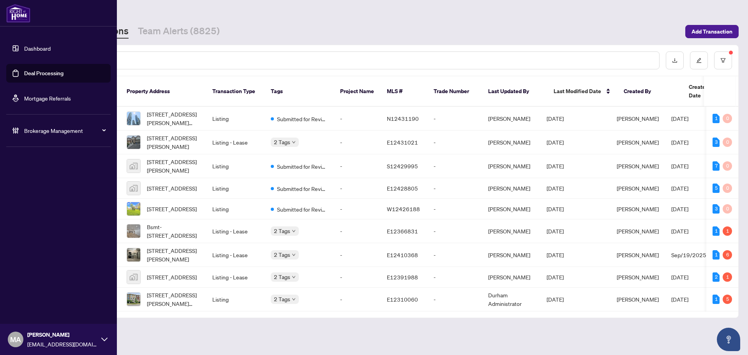
click at [25, 129] on span "Brokerage Management" at bounding box center [64, 130] width 81 height 9
click at [37, 134] on span "Brokerage Management" at bounding box center [64, 130] width 81 height 9
click at [30, 183] on link "Manage Agents" at bounding box center [35, 186] width 39 height 7
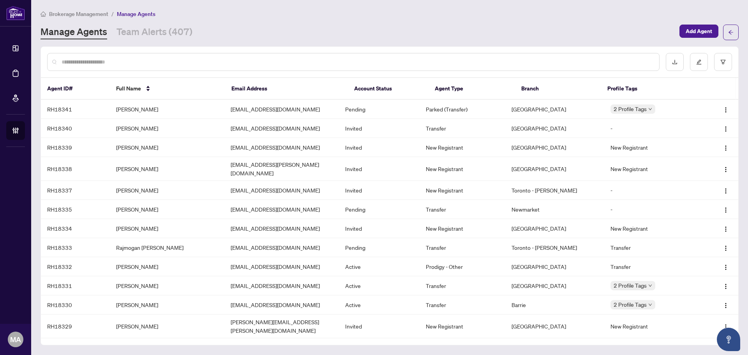
click at [433, 61] on input "text" at bounding box center [357, 62] width 591 height 9
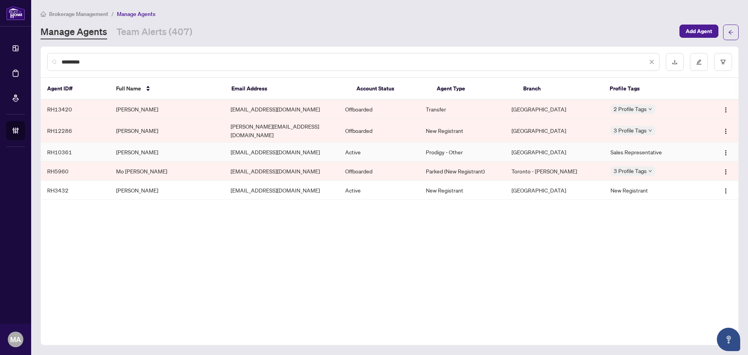
type input "********"
click at [169, 150] on td "[PERSON_NAME]" at bounding box center [167, 152] width 115 height 19
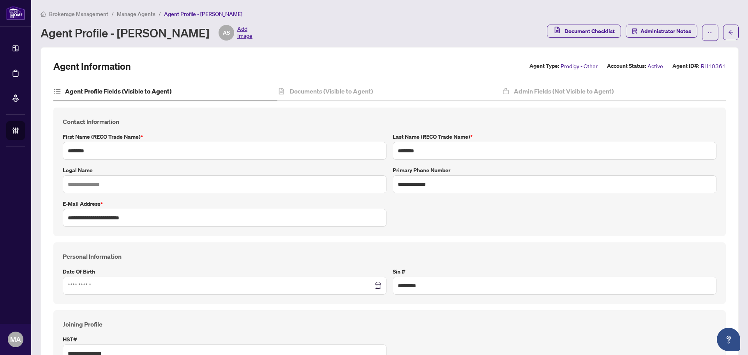
click at [135, 14] on span "Manage Agents" at bounding box center [136, 14] width 39 height 7
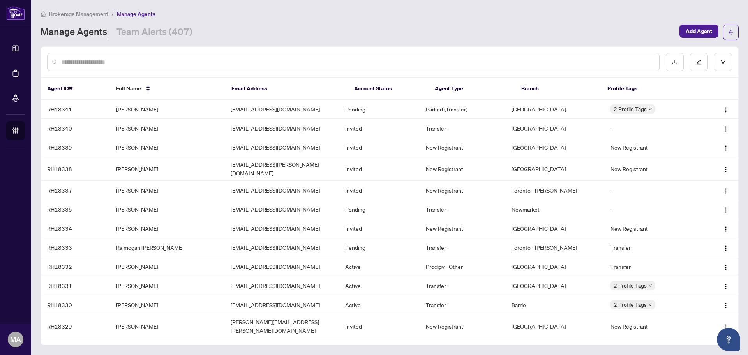
click at [173, 63] on input "text" at bounding box center [357, 62] width 591 height 9
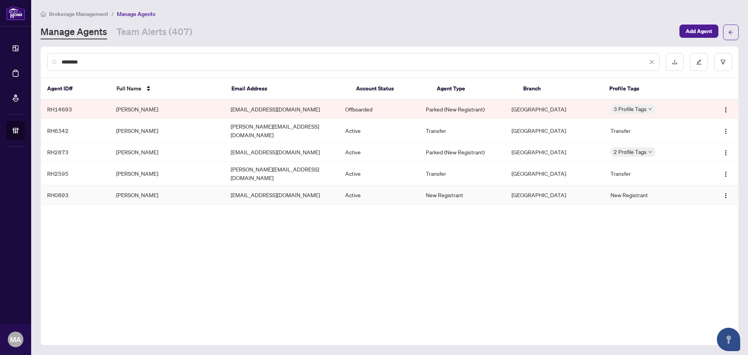
type input "*******"
click at [144, 189] on td "[PERSON_NAME]" at bounding box center [167, 194] width 115 height 19
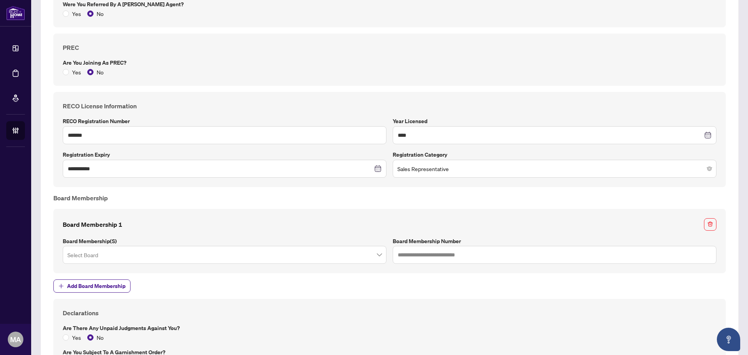
scroll to position [828, 0]
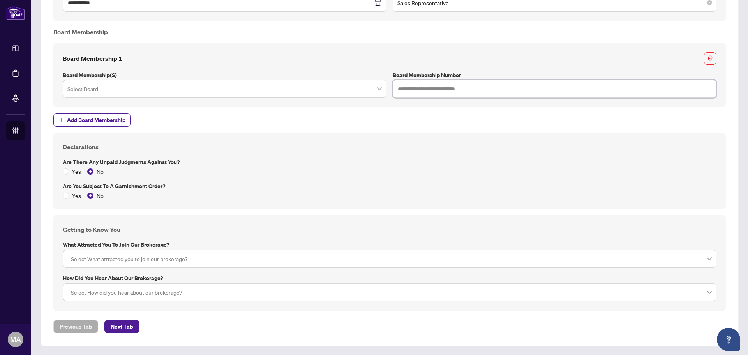
click at [406, 88] on input "text" at bounding box center [555, 89] width 324 height 18
paste input "*******"
type input "*******"
click at [167, 86] on input "search" at bounding box center [220, 89] width 307 height 17
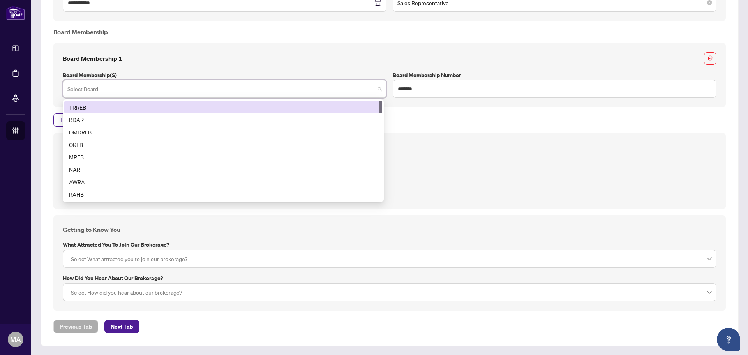
click at [128, 108] on div "TRREB" at bounding box center [223, 107] width 309 height 9
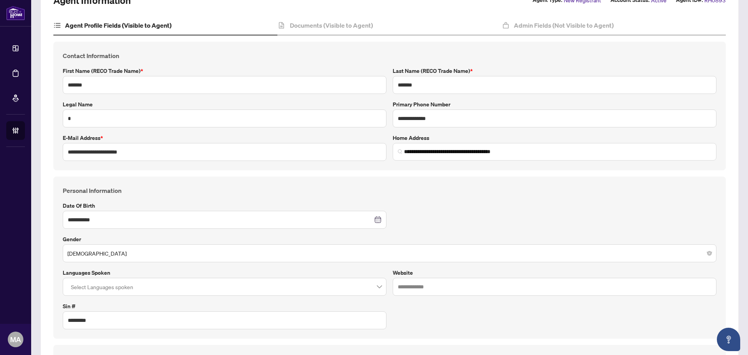
scroll to position [0, 0]
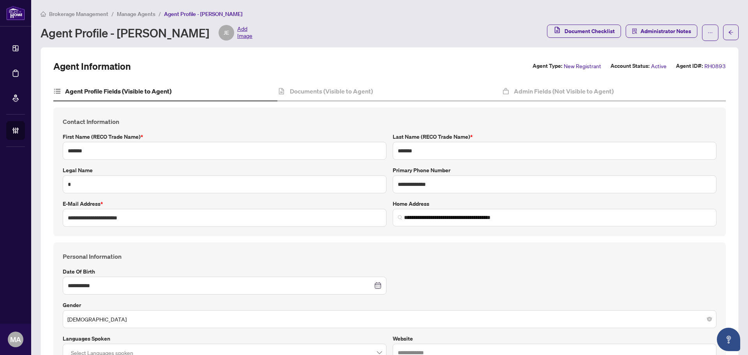
click at [132, 14] on span "Manage Agents" at bounding box center [136, 14] width 39 height 7
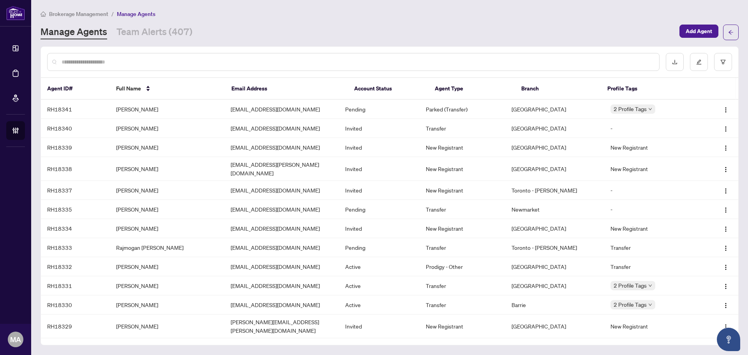
click at [187, 64] on input "text" at bounding box center [357, 62] width 591 height 9
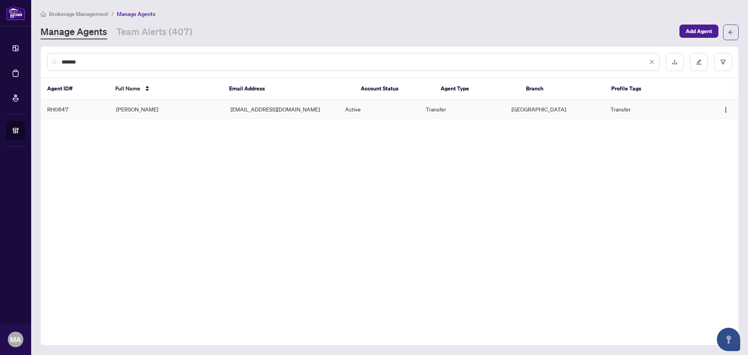
type input "*******"
click at [159, 113] on td "[PERSON_NAME]" at bounding box center [167, 109] width 115 height 19
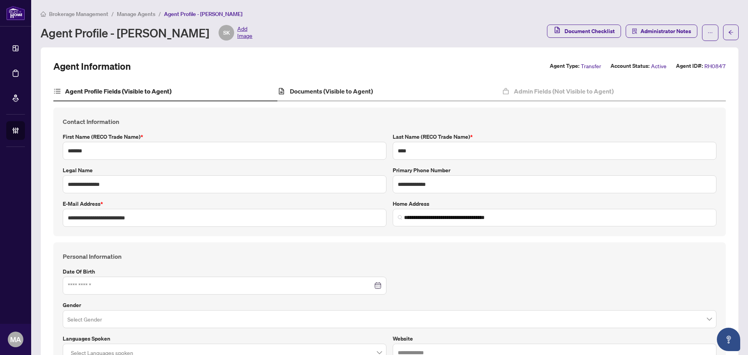
type input "**********"
click at [326, 93] on h4 "Documents (Visible to Agent)" at bounding box center [331, 90] width 83 height 9
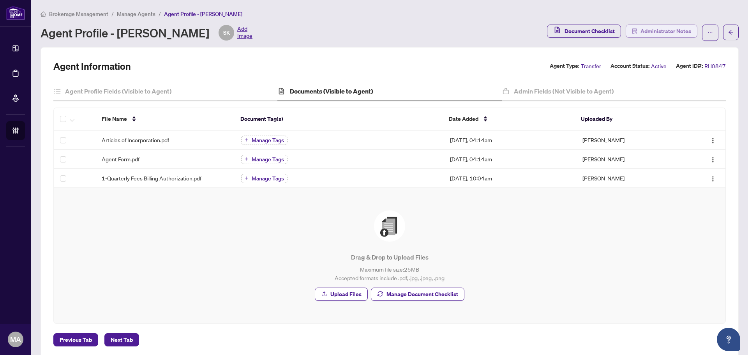
click at [655, 31] on span "Administrator Notes" at bounding box center [665, 31] width 51 height 12
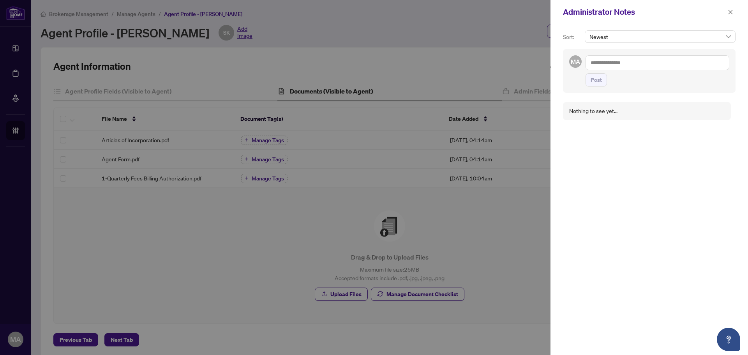
click at [637, 62] on textarea at bounding box center [657, 62] width 144 height 15
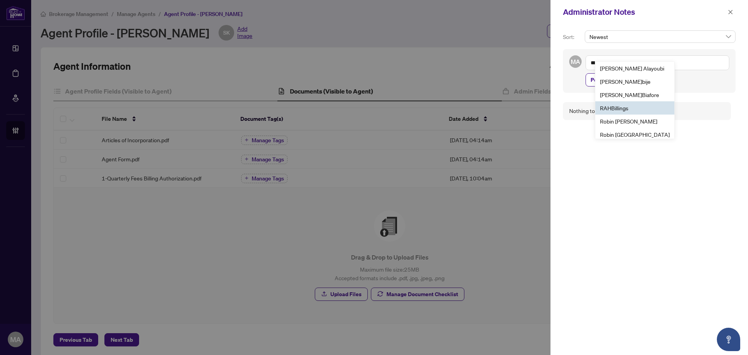
click at [628, 108] on span "RAH Bi llings" at bounding box center [614, 107] width 28 height 7
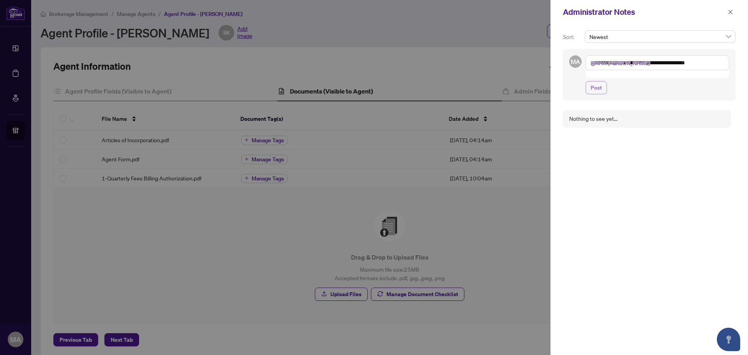
type textarea "**********"
click at [600, 81] on span "Post" at bounding box center [596, 87] width 11 height 12
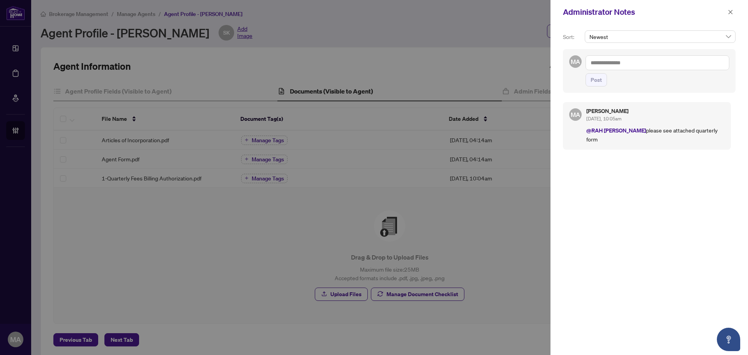
click at [727, 12] on button "button" at bounding box center [730, 11] width 10 height 9
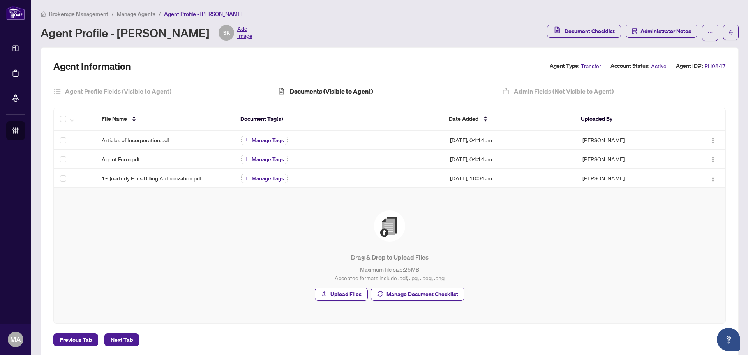
click at [141, 13] on span "Manage Agents" at bounding box center [136, 14] width 39 height 7
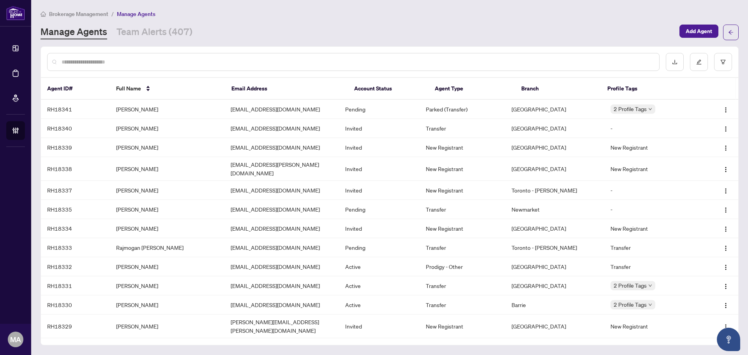
click at [134, 60] on input "text" at bounding box center [357, 62] width 591 height 9
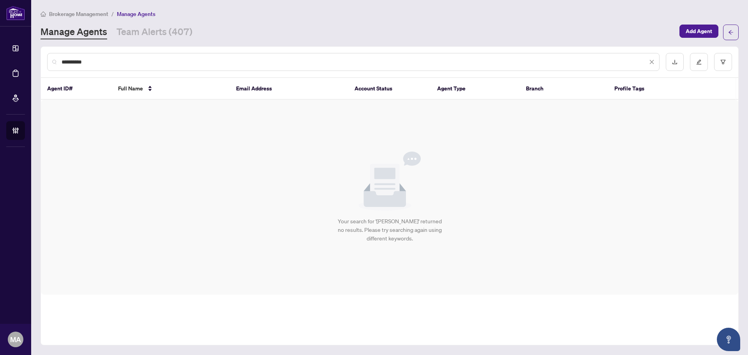
click at [98, 58] on input "**********" at bounding box center [355, 62] width 586 height 9
paste input "text"
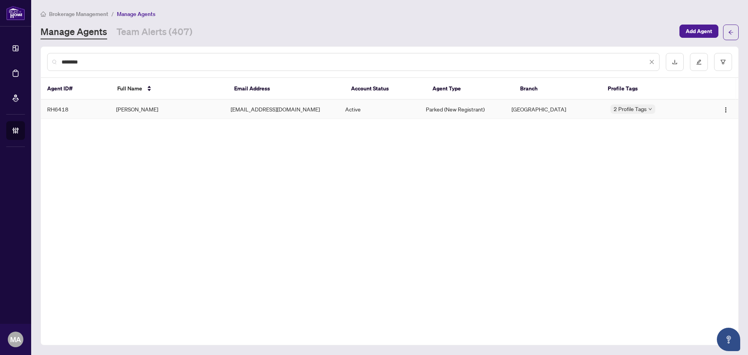
type input "********"
click at [139, 105] on td "[PERSON_NAME]" at bounding box center [167, 109] width 115 height 19
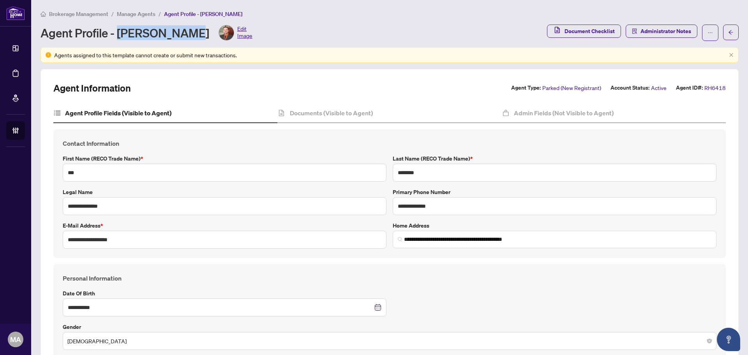
drag, startPoint x: 189, startPoint y: 31, endPoint x: 119, endPoint y: 36, distance: 69.6
click at [119, 36] on div "Agent Profile - [PERSON_NAME] Edit Image" at bounding box center [147, 33] width 212 height 16
copy div "[PERSON_NAME]"
click at [307, 115] on h4 "Documents (Visible to Agent)" at bounding box center [331, 112] width 83 height 9
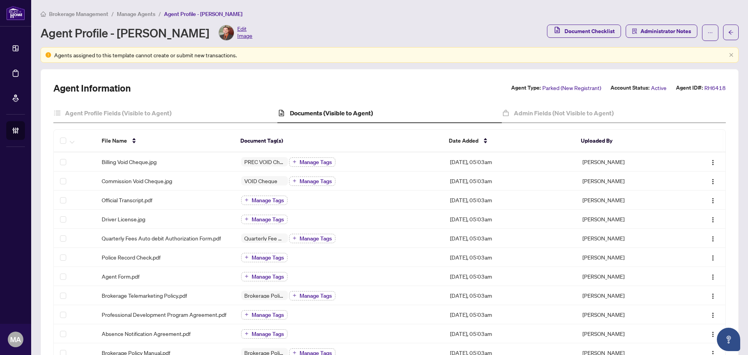
click at [137, 13] on span "Manage Agents" at bounding box center [136, 14] width 39 height 7
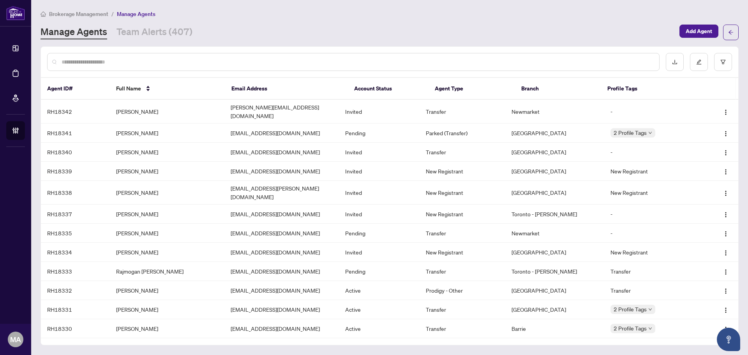
click at [229, 60] on input "text" at bounding box center [357, 62] width 591 height 9
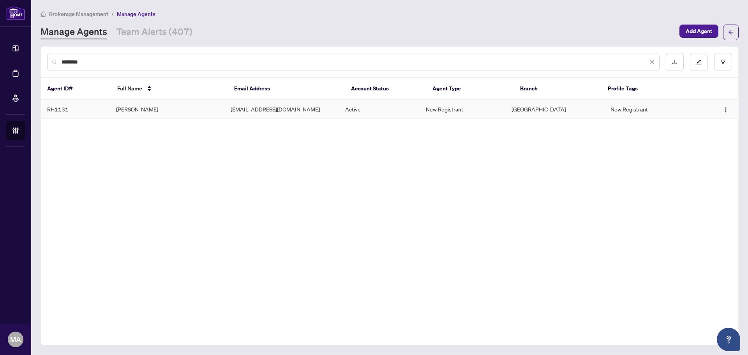
type input "********"
click at [161, 109] on td "[PERSON_NAME]" at bounding box center [167, 109] width 115 height 19
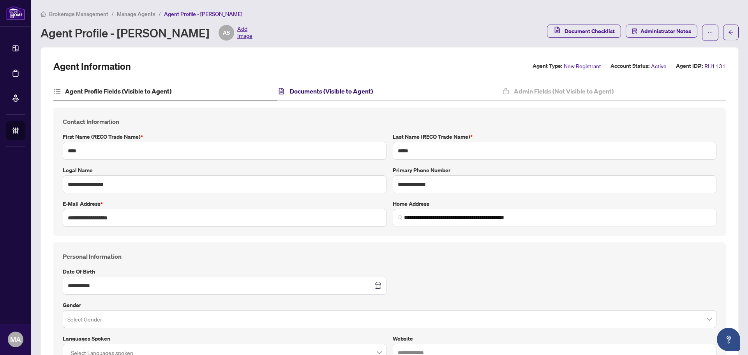
click at [326, 88] on h4 "Documents (Visible to Agent)" at bounding box center [331, 90] width 83 height 9
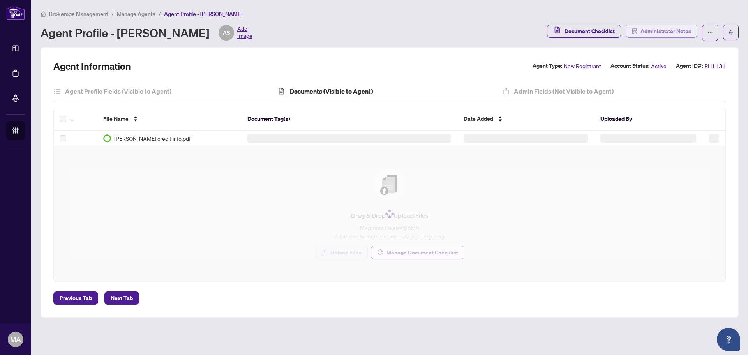
click at [667, 32] on span "Administrator Notes" at bounding box center [665, 31] width 51 height 12
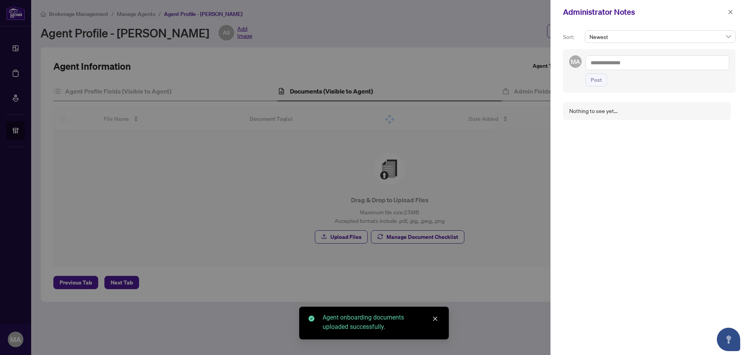
click at [652, 66] on textarea at bounding box center [657, 62] width 144 height 15
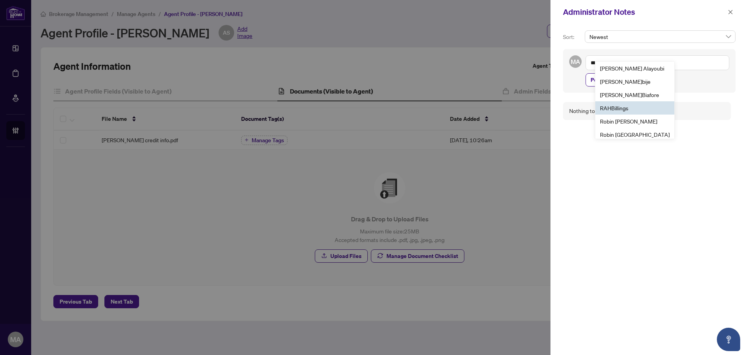
click at [636, 107] on li "RAH Bi llings" at bounding box center [634, 107] width 79 height 13
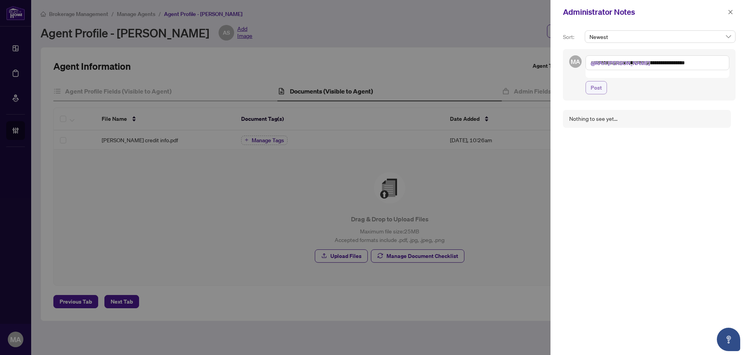
type textarea "**********"
click at [599, 81] on span "Post" at bounding box center [596, 87] width 11 height 12
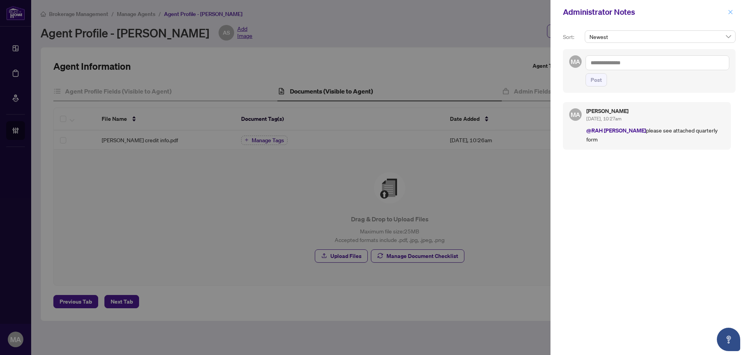
click at [733, 12] on button "button" at bounding box center [730, 11] width 10 height 9
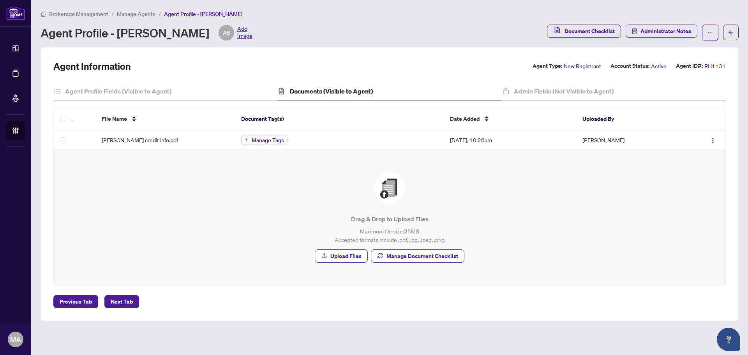
click at [142, 12] on span "Manage Agents" at bounding box center [136, 14] width 39 height 7
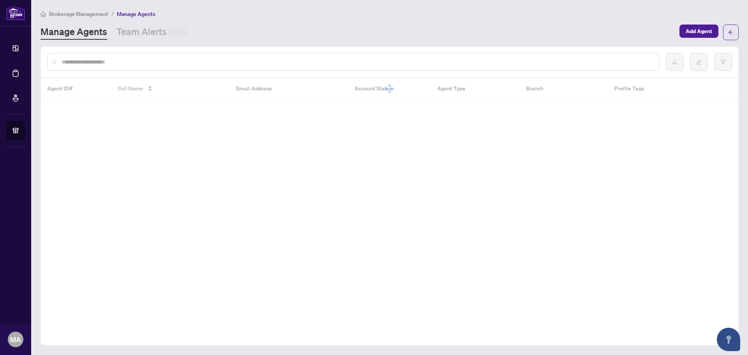
click at [173, 59] on input "text" at bounding box center [357, 62] width 591 height 9
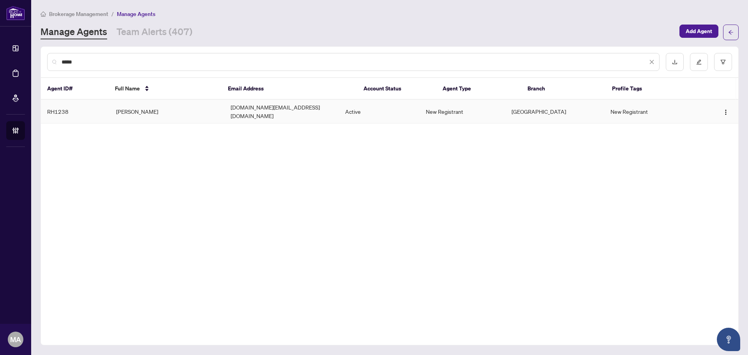
type input "*****"
click at [140, 109] on td "[PERSON_NAME]" at bounding box center [167, 112] width 115 height 24
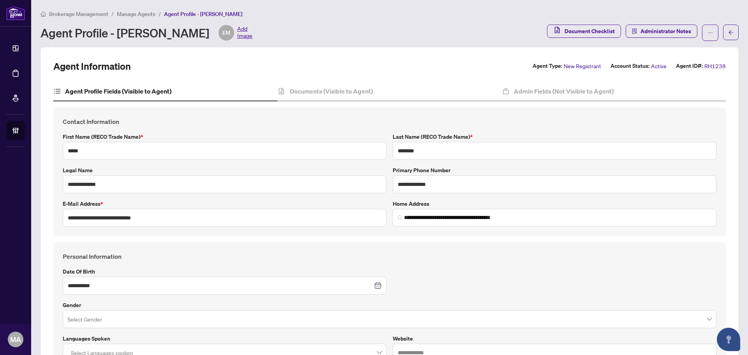
click at [124, 14] on span "Manage Agents" at bounding box center [136, 14] width 39 height 7
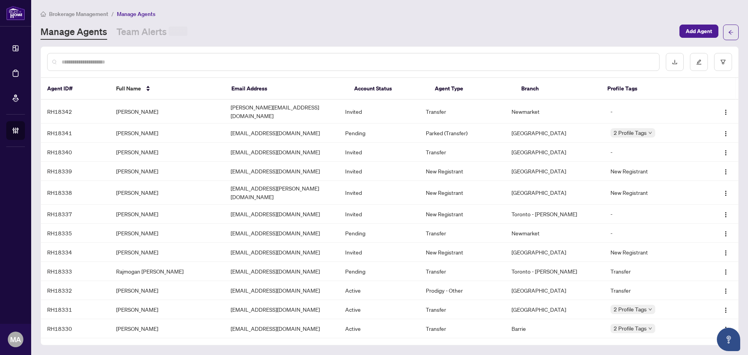
click at [153, 66] on div at bounding box center [353, 62] width 612 height 18
click at [153, 65] on input "text" at bounding box center [357, 62] width 591 height 9
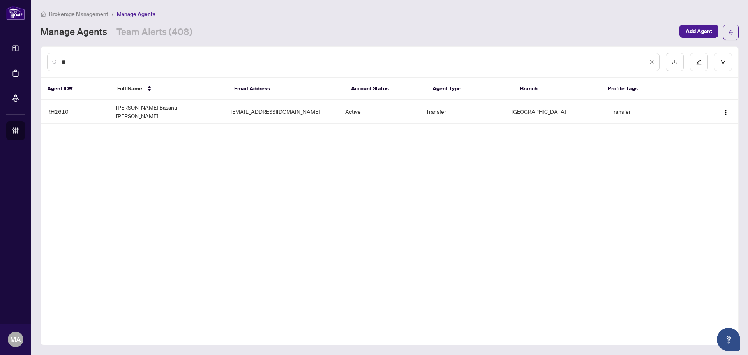
type input "*"
type input "******"
click at [161, 102] on td "[PERSON_NAME]" at bounding box center [167, 109] width 115 height 19
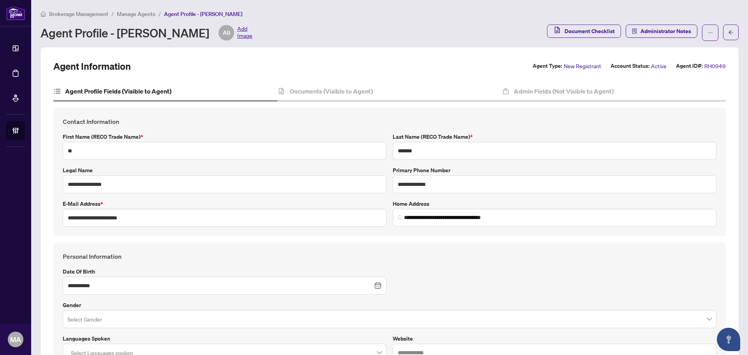
click at [149, 12] on span "Manage Agents" at bounding box center [136, 14] width 39 height 7
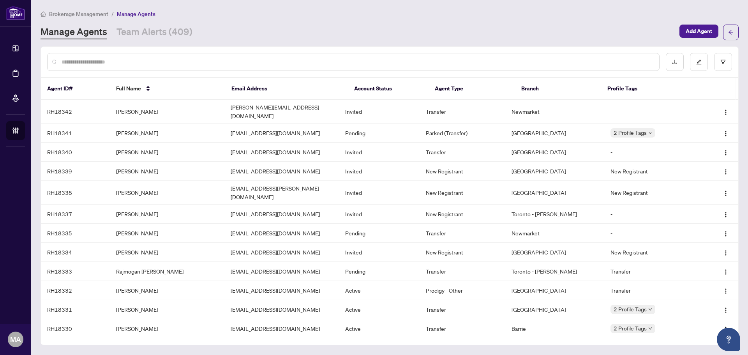
click at [147, 62] on input "text" at bounding box center [357, 62] width 591 height 9
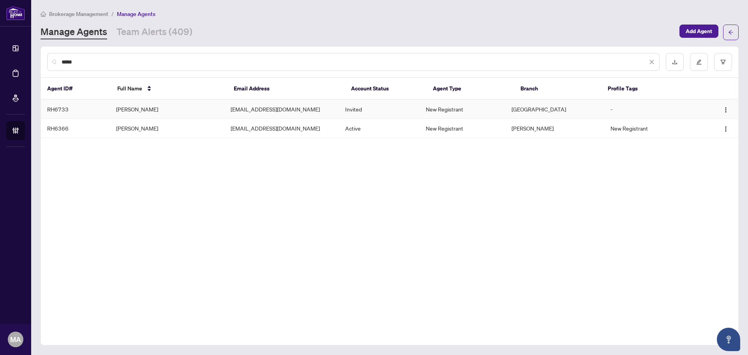
type input "****"
click at [163, 111] on td "[PERSON_NAME]" at bounding box center [167, 109] width 115 height 19
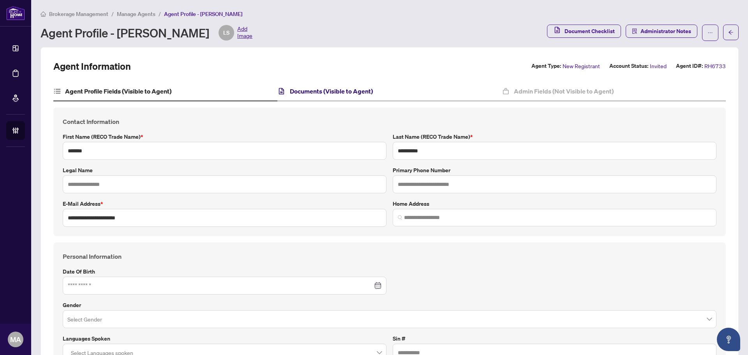
click at [307, 90] on h4 "Documents (Visible to Agent)" at bounding box center [331, 90] width 83 height 9
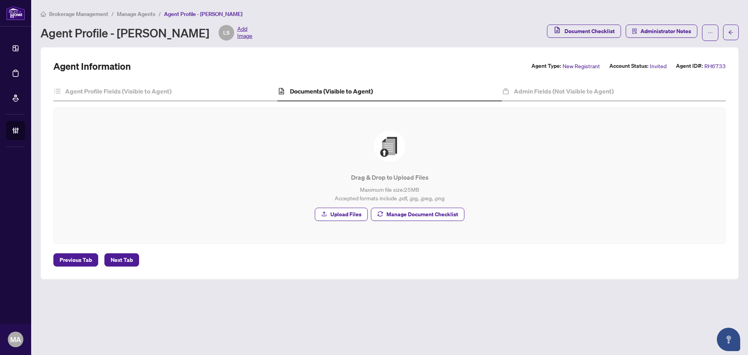
click at [141, 15] on span "Manage Agents" at bounding box center [136, 14] width 39 height 7
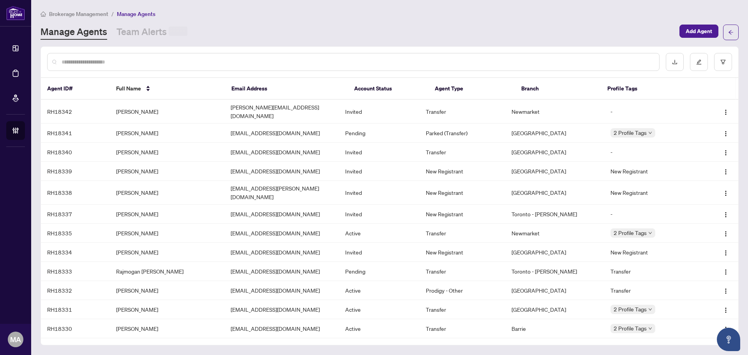
click at [182, 64] on input "text" at bounding box center [357, 62] width 591 height 9
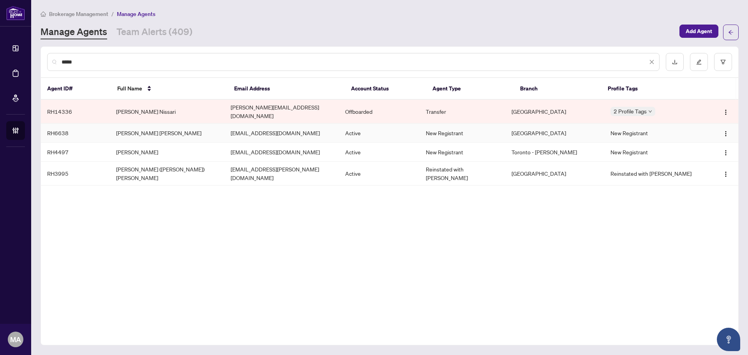
type input "*****"
click at [157, 129] on td "[PERSON_NAME] [PERSON_NAME]" at bounding box center [167, 132] width 115 height 19
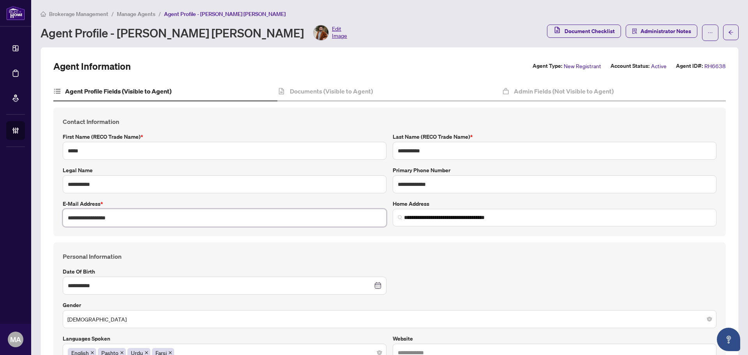
click at [100, 220] on input "**********" at bounding box center [225, 218] width 324 height 18
click at [99, 219] on input "**********" at bounding box center [225, 218] width 324 height 18
click at [99, 220] on input "**********" at bounding box center [225, 218] width 324 height 18
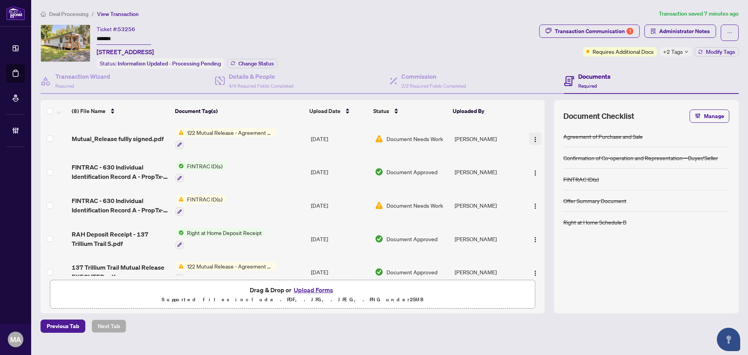
click at [537, 139] on button "button" at bounding box center [535, 138] width 12 height 12
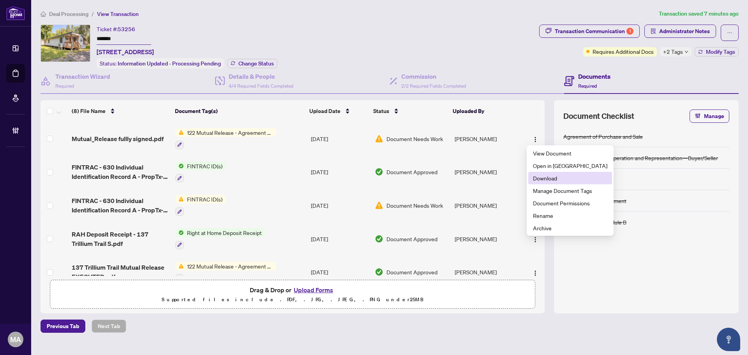
click at [555, 176] on span "Download" at bounding box center [570, 178] width 74 height 9
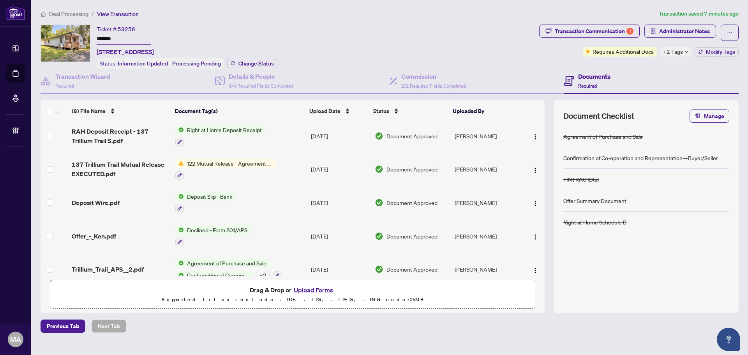
scroll to position [115, 0]
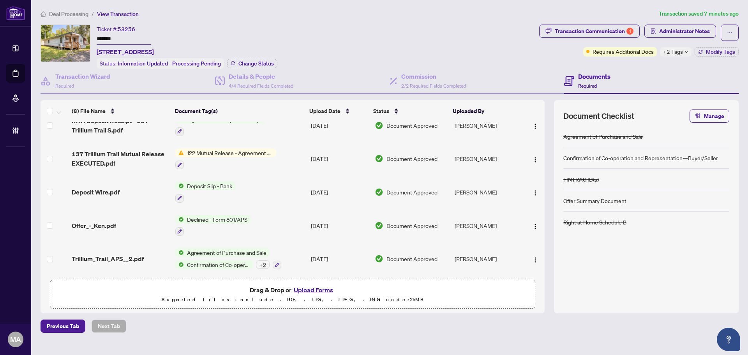
click at [129, 256] on span "Trillium_Trail_APS__2.pdf" at bounding box center [108, 258] width 72 height 9
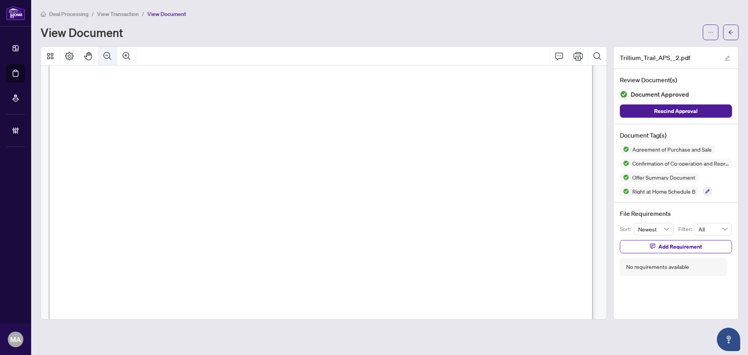
click at [109, 61] on button "Zoom Out" at bounding box center [107, 56] width 19 height 19
click at [109, 62] on button "Zoom Out" at bounding box center [107, 56] width 19 height 19
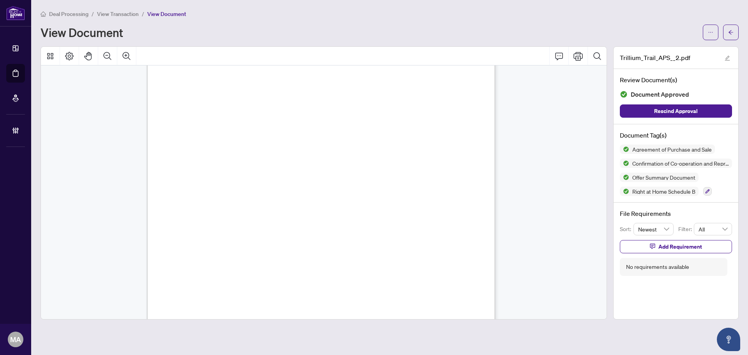
scroll to position [1582, 0]
click at [723, 31] on button "button" at bounding box center [731, 33] width 16 height 16
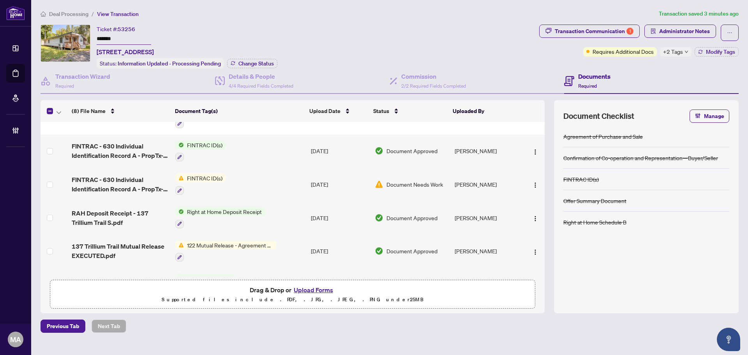
scroll to position [39, 0]
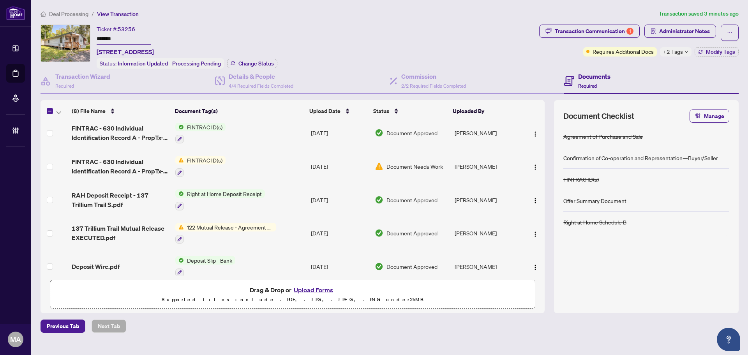
click at [53, 231] on td at bounding box center [55, 233] width 28 height 33
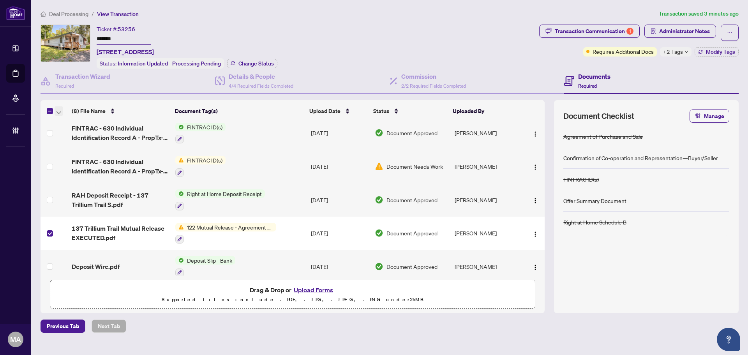
click at [60, 111] on icon "button" at bounding box center [58, 112] width 5 height 3
click at [96, 151] on span "Archive Selected" at bounding box center [95, 149] width 69 height 9
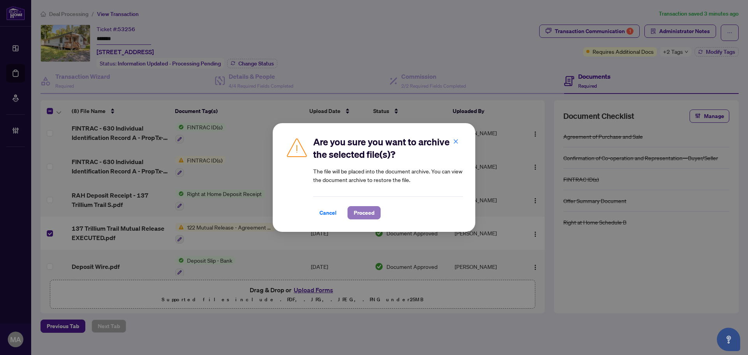
click at [362, 216] on span "Proceed" at bounding box center [364, 212] width 21 height 12
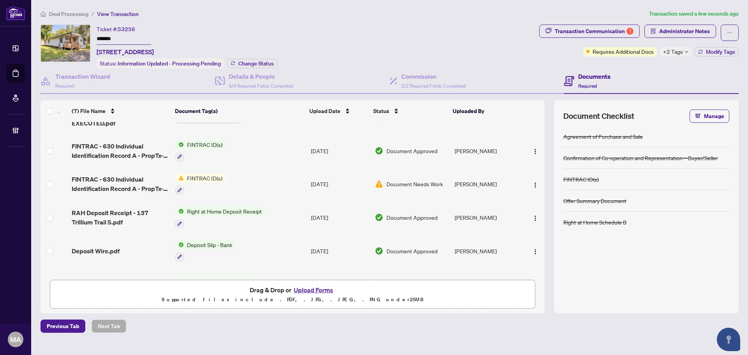
scroll to position [0, 0]
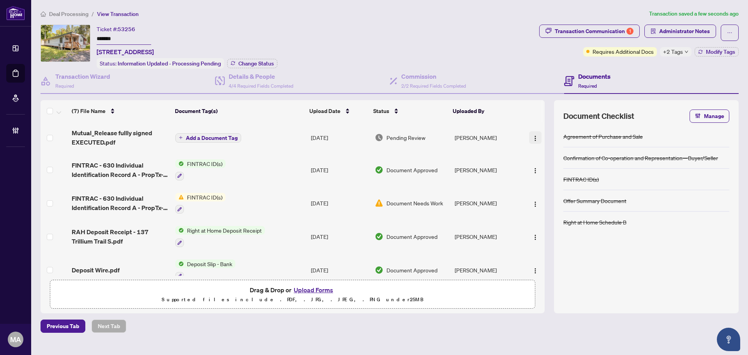
click at [529, 137] on button "button" at bounding box center [535, 137] width 12 height 12
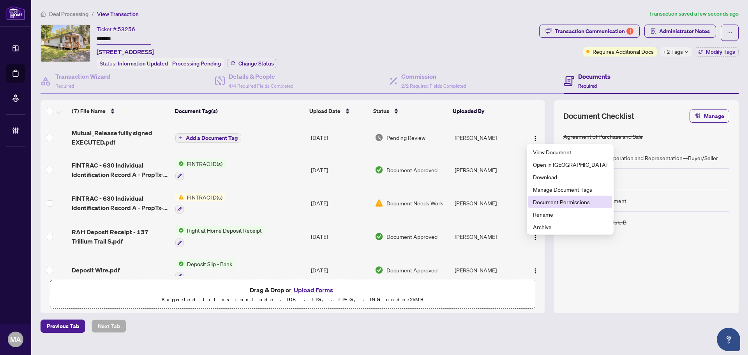
click at [551, 201] on span "Document Permissions" at bounding box center [570, 201] width 74 height 9
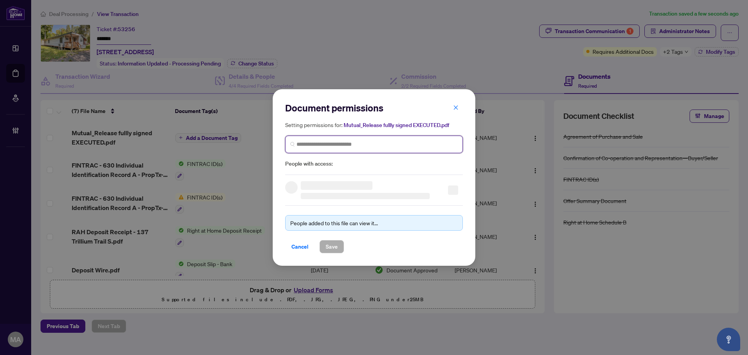
click at [446, 145] on input "search" at bounding box center [376, 144] width 161 height 8
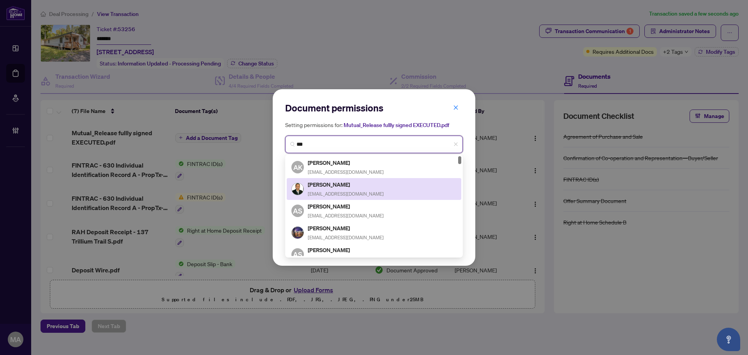
type input "****"
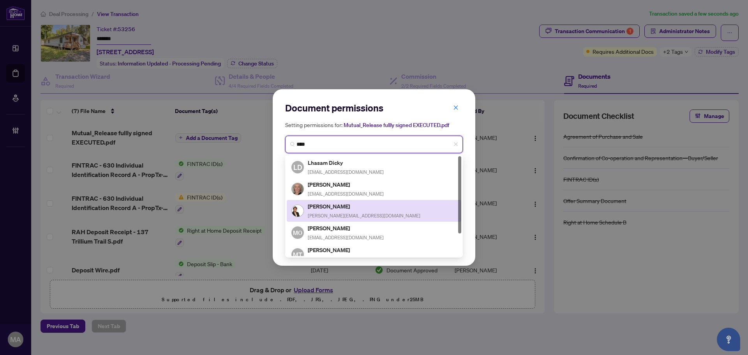
click at [351, 213] on span "marlene@whenareyoumoving.com" at bounding box center [364, 216] width 113 height 6
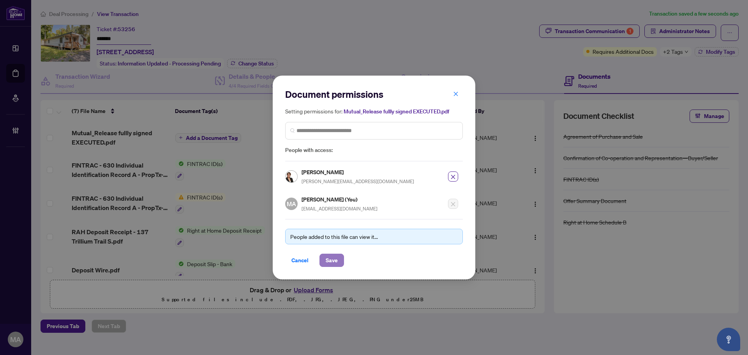
click at [334, 255] on span "Save" at bounding box center [332, 260] width 12 height 12
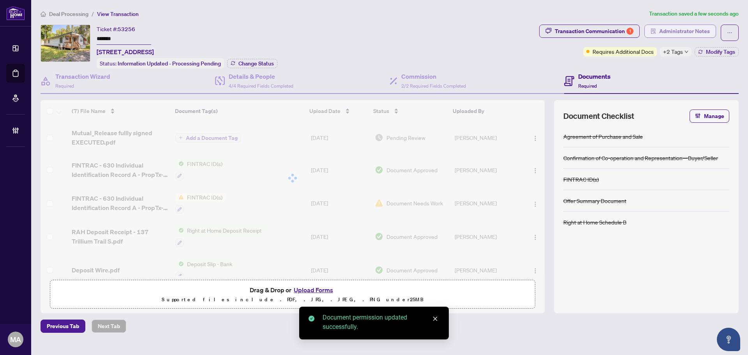
click at [677, 26] on span "Administrator Notes" at bounding box center [684, 31] width 51 height 12
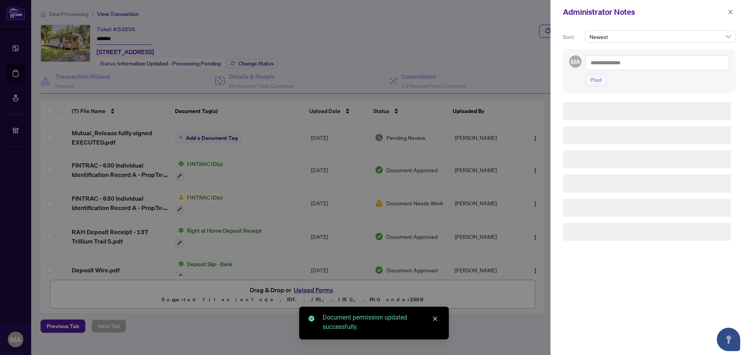
click at [645, 65] on textarea at bounding box center [657, 62] width 144 height 15
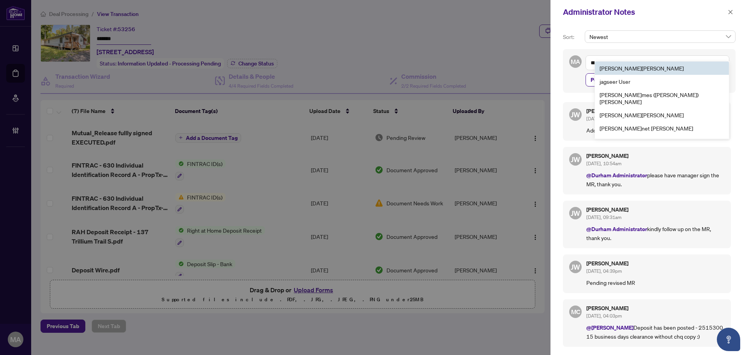
click at [627, 71] on li "Ja ckie Wu" at bounding box center [662, 68] width 134 height 13
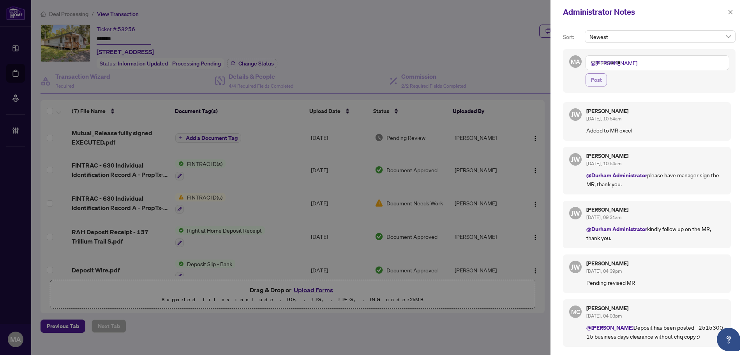
type textarea "**********"
click at [600, 79] on span "Post" at bounding box center [596, 80] width 11 height 12
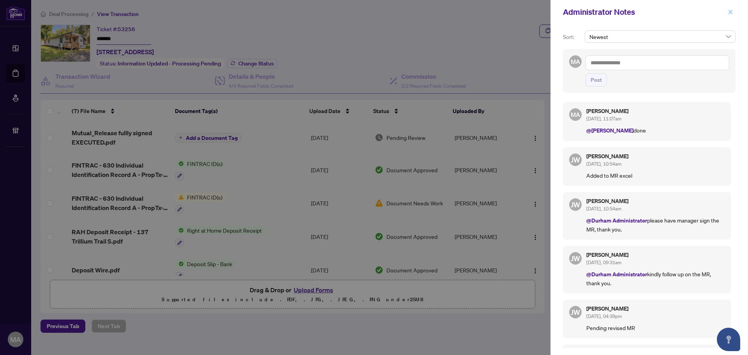
click at [731, 10] on icon "close" at bounding box center [730, 11] width 5 height 5
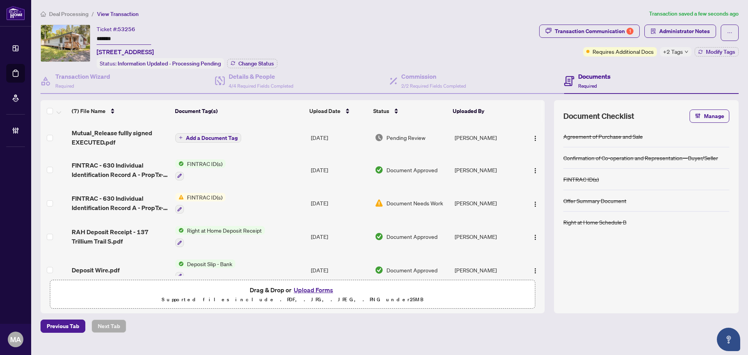
click at [69, 15] on span "Deal Processing" at bounding box center [68, 14] width 39 height 7
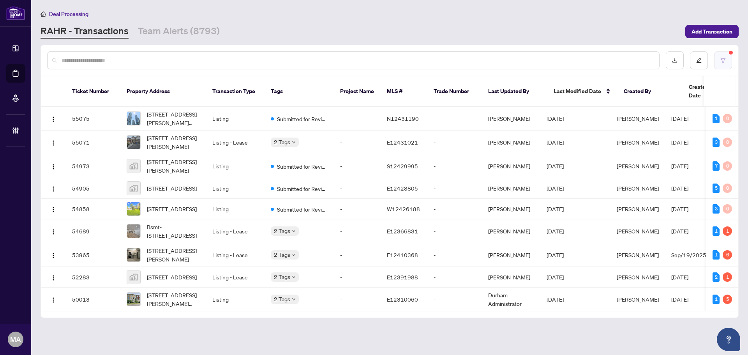
click at [716, 62] on button "button" at bounding box center [723, 60] width 18 height 18
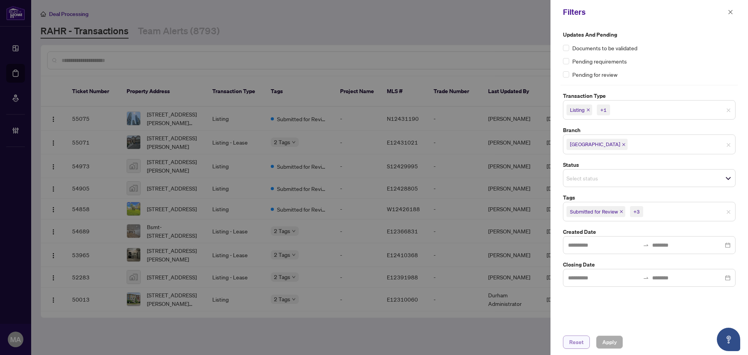
click at [582, 341] on span "Reset" at bounding box center [576, 342] width 14 height 12
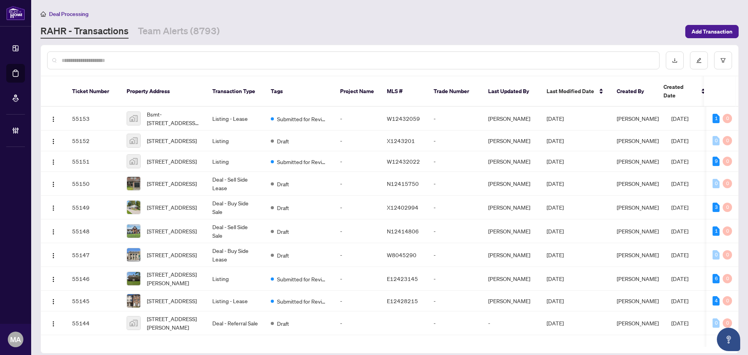
click at [373, 62] on input "text" at bounding box center [357, 60] width 591 height 9
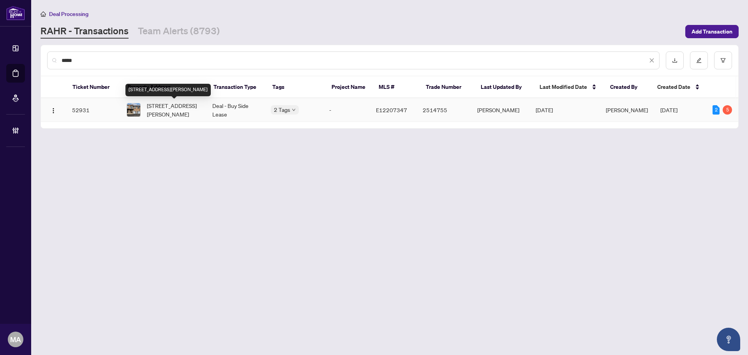
type input "*****"
click at [188, 117] on span "2040 Cameron Lott Cres, Oshawa, Ontario L1L 0S1, Canada" at bounding box center [173, 109] width 53 height 17
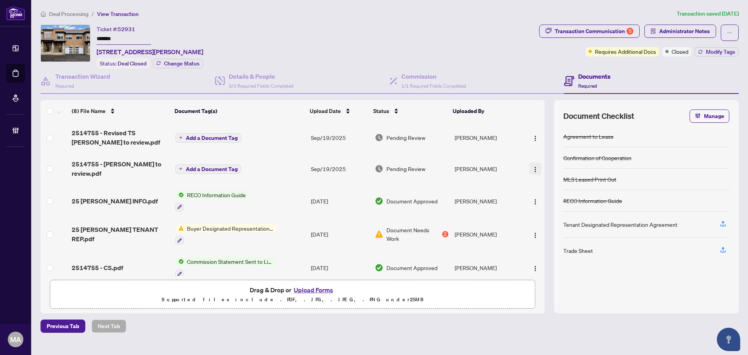
click at [529, 163] on button "button" at bounding box center [535, 168] width 12 height 12
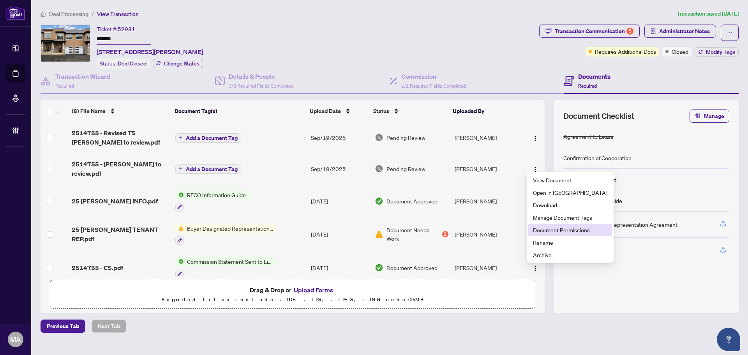
click at [554, 232] on span "Document Permissions" at bounding box center [570, 230] width 74 height 9
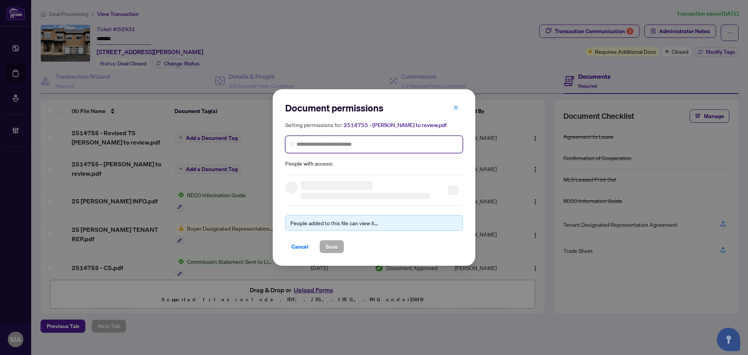
click at [383, 145] on input "search" at bounding box center [376, 144] width 161 height 8
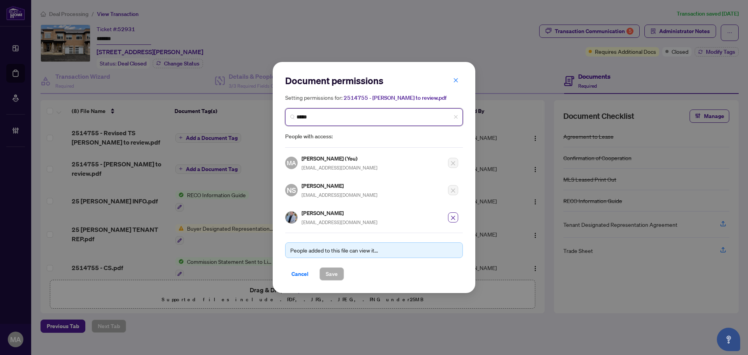
type input "******"
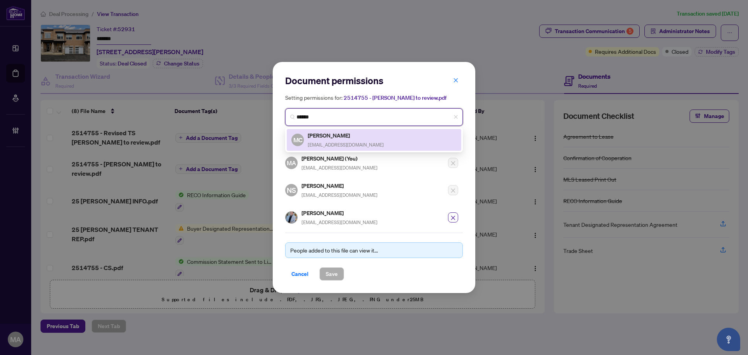
click at [355, 135] on h5 "Margot Canning" at bounding box center [346, 135] width 76 height 9
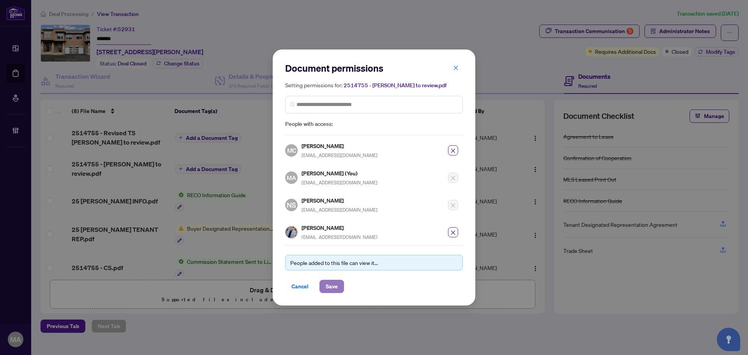
click at [333, 290] on span "Save" at bounding box center [332, 286] width 12 height 12
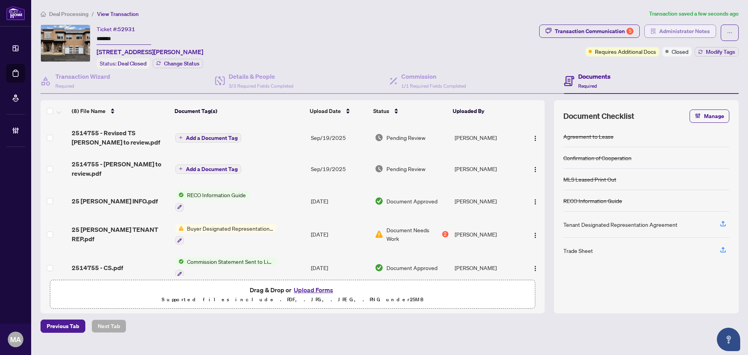
click at [674, 26] on span "Administrator Notes" at bounding box center [684, 31] width 51 height 12
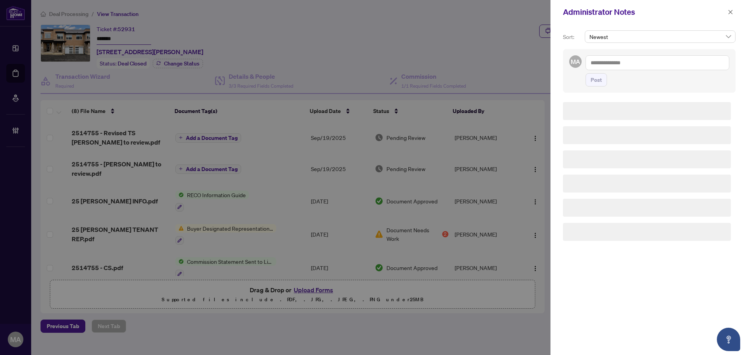
click at [669, 60] on textarea at bounding box center [657, 62] width 144 height 15
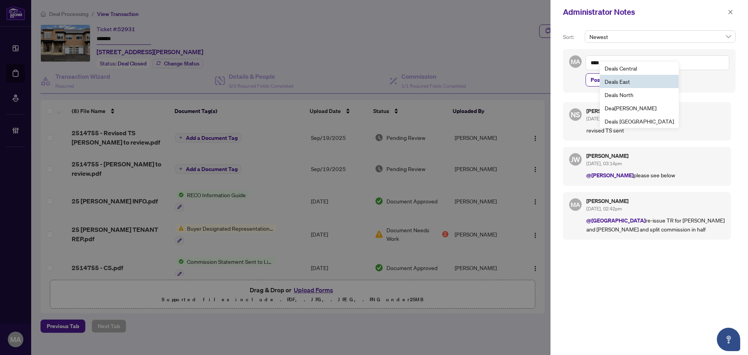
click at [627, 82] on span "Dea ls East" at bounding box center [617, 81] width 25 height 7
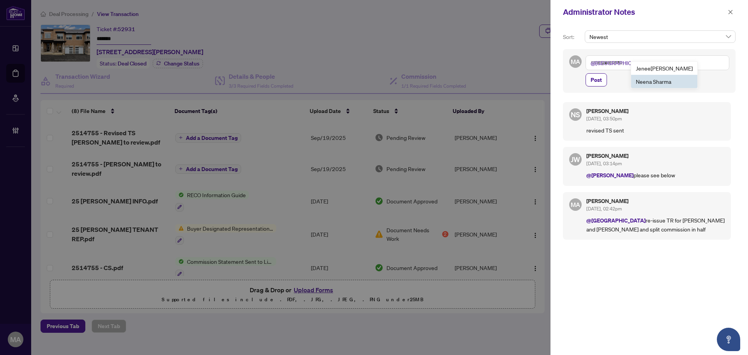
click at [654, 79] on span "Nee na Sharma" at bounding box center [653, 81] width 35 height 7
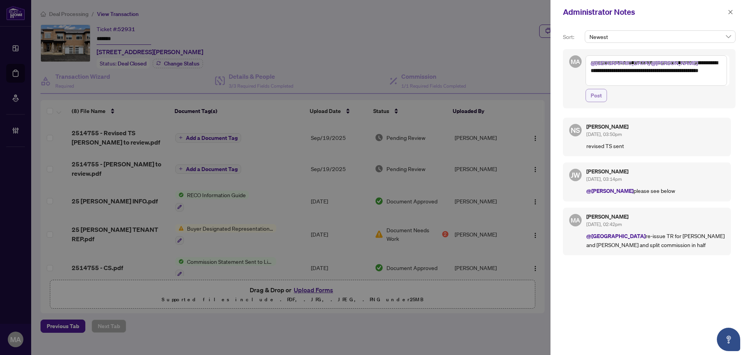
type textarea "**********"
click at [602, 96] on button "Post" at bounding box center [595, 95] width 21 height 13
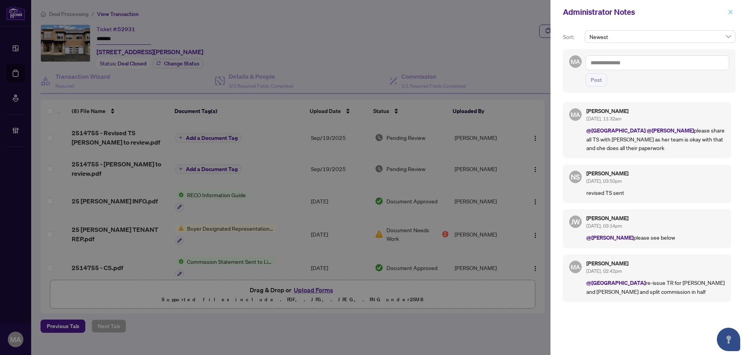
click at [731, 9] on icon "close" at bounding box center [730, 11] width 5 height 5
